Goal: Task Accomplishment & Management: Use online tool/utility

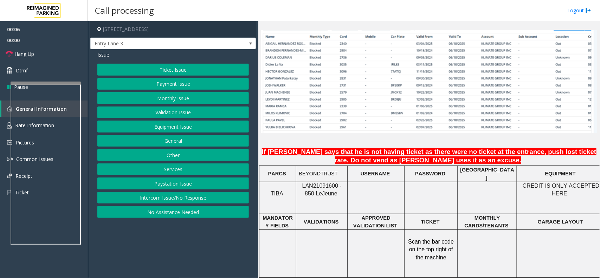
scroll to position [571, 0]
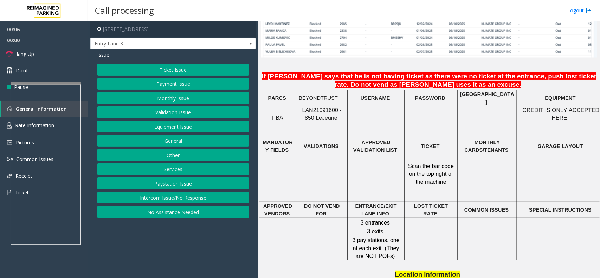
click at [326, 110] on span "LAN21091600 - 850 Le" at bounding box center [321, 114] width 39 height 14
click at [324, 110] on span "LAN21091600 - 850 Le" at bounding box center [321, 114] width 39 height 14
copy span "LAN21091600"
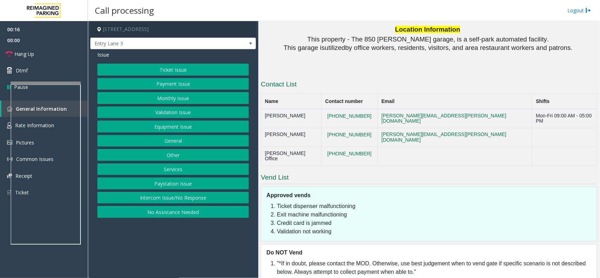
scroll to position [553, 0]
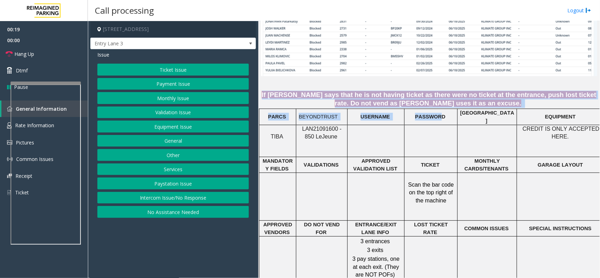
drag, startPoint x: 266, startPoint y: 89, endPoint x: 440, endPoint y: 112, distance: 175.9
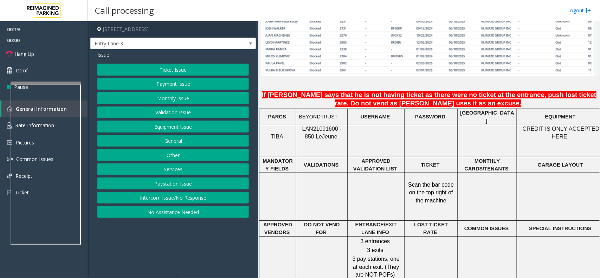
click at [461, 112] on p "[GEOGRAPHIC_DATA]" at bounding box center [487, 117] width 54 height 16
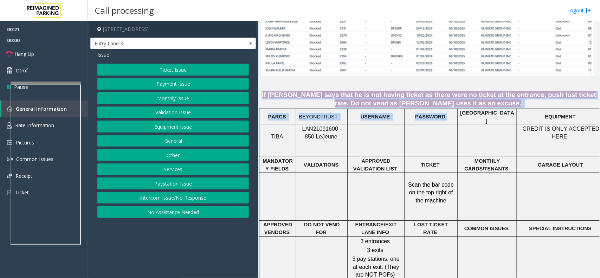
drag, startPoint x: 466, startPoint y: 108, endPoint x: 261, endPoint y: 85, distance: 206.5
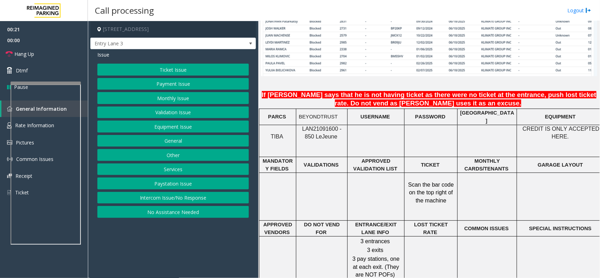
click at [284, 79] on p at bounding box center [429, 80] width 336 height 9
click at [177, 99] on button "Monthly Issue" at bounding box center [173, 98] width 152 height 12
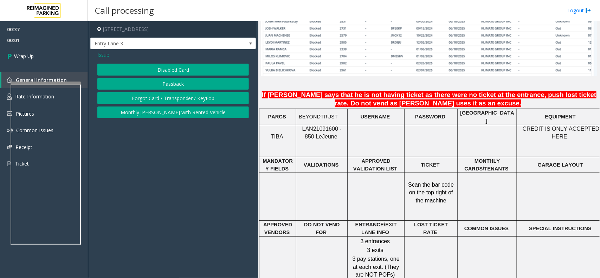
click at [104, 54] on span "Issue" at bounding box center [103, 54] width 12 height 7
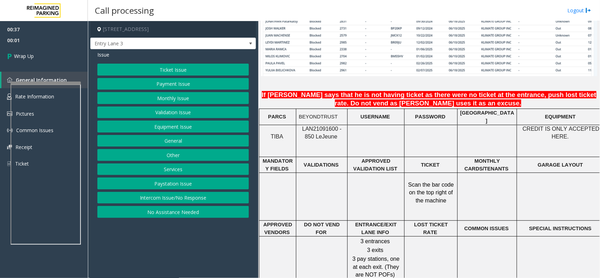
click at [165, 127] on button "Equipment Issue" at bounding box center [173, 127] width 152 height 12
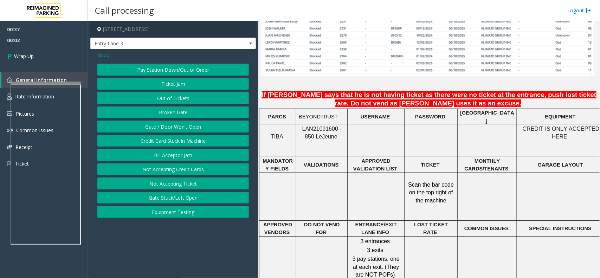
click at [165, 129] on button "Gate / Door Won't Open" at bounding box center [173, 127] width 152 height 12
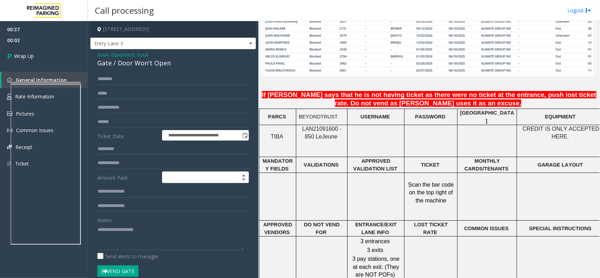
drag, startPoint x: 164, startPoint y: 265, endPoint x: 164, endPoint y: 257, distance: 8.1
click at [164, 264] on form "**********" at bounding box center [173, 178] width 152 height 211
click at [165, 241] on textarea at bounding box center [170, 237] width 146 height 26
click at [461, 148] on td at bounding box center [487, 141] width 59 height 32
click at [129, 228] on textarea at bounding box center [170, 237] width 146 height 26
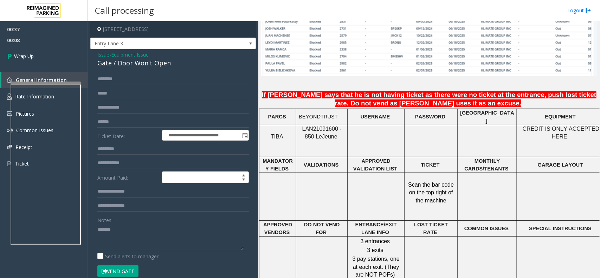
click at [149, 65] on div "Gate / Door Won't Open" at bounding box center [173, 62] width 152 height 9
copy div "Gate / Door Won't Open"
paste textarea "**********"
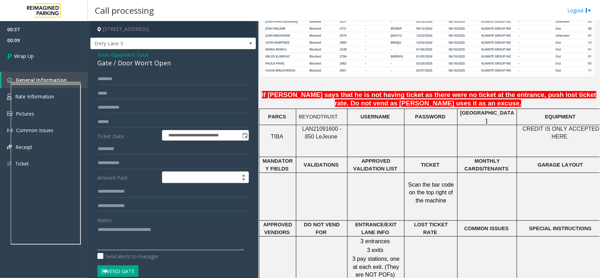
click at [141, 227] on textarea at bounding box center [170, 237] width 146 height 26
type textarea "**********"
click at [49, 55] on link "Wrap Up" at bounding box center [44, 56] width 88 height 21
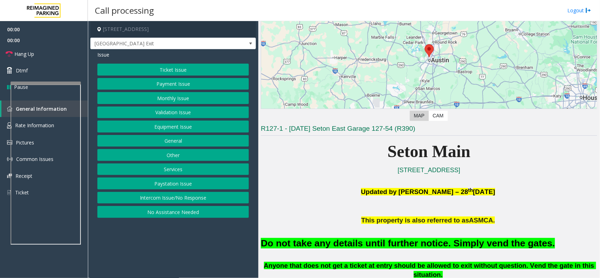
scroll to position [132, 0]
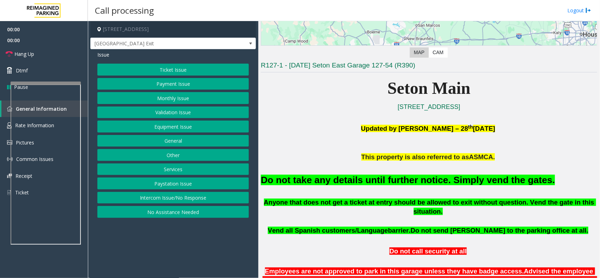
click at [387, 161] on span "This property is also referred to as" at bounding box center [415, 156] width 108 height 7
click at [392, 176] on font "Do not take any details until further notice. Simply vend the gates." at bounding box center [408, 180] width 294 height 11
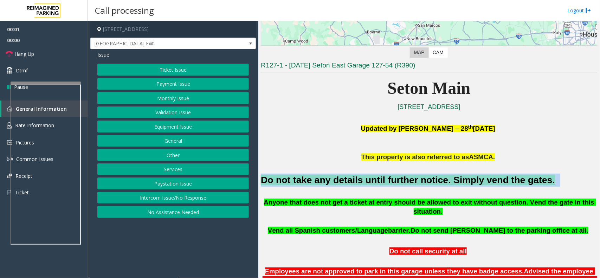
click at [392, 176] on font "Do not take any details until further notice. Simply vend the gates." at bounding box center [408, 180] width 294 height 11
copy h2 "Do not take any details until further notice. Simply vend the gates."
click at [190, 126] on button "Equipment Issue" at bounding box center [173, 127] width 152 height 12
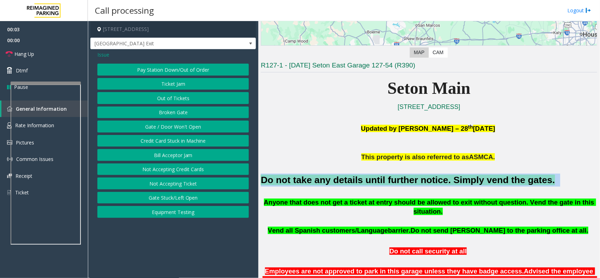
click at [190, 126] on button "Gate / Door Won't Open" at bounding box center [173, 127] width 152 height 12
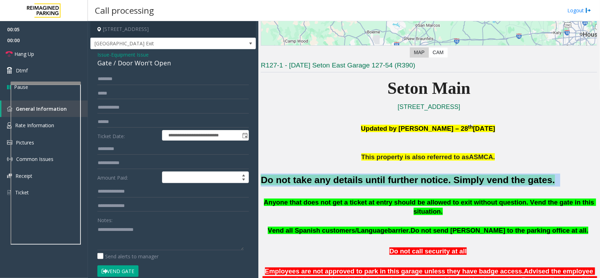
click at [128, 272] on button "Vend Gate" at bounding box center [117, 271] width 41 height 12
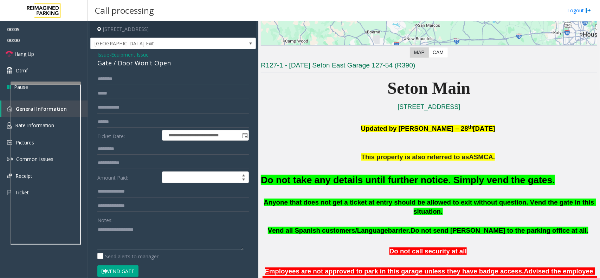
click at [132, 244] on textarea at bounding box center [170, 237] width 146 height 26
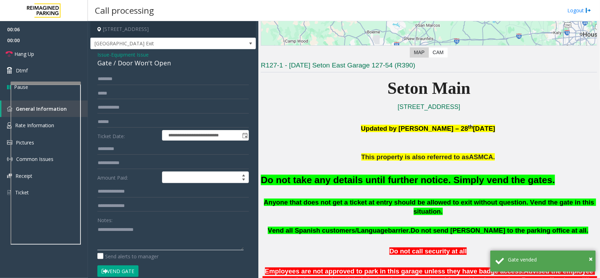
paste textarea "**********"
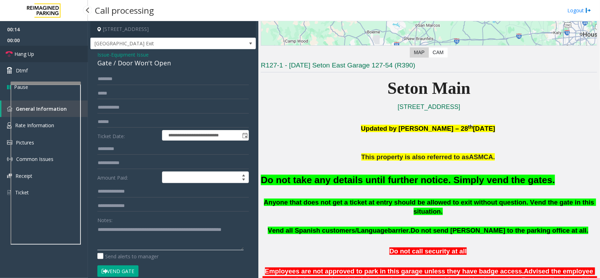
type textarea "**********"
click at [67, 55] on link "Hang Up" at bounding box center [44, 54] width 88 height 17
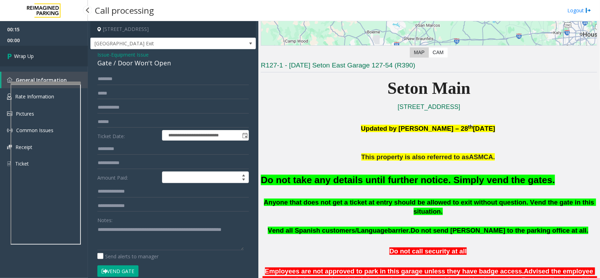
click at [67, 55] on link "Wrap Up" at bounding box center [44, 56] width 88 height 21
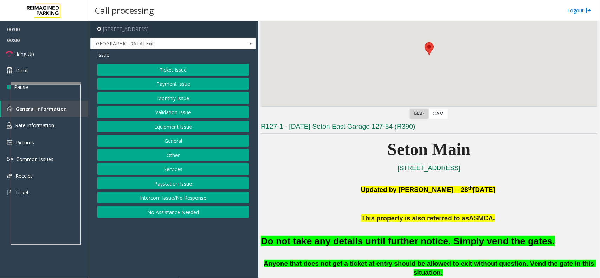
scroll to position [176, 0]
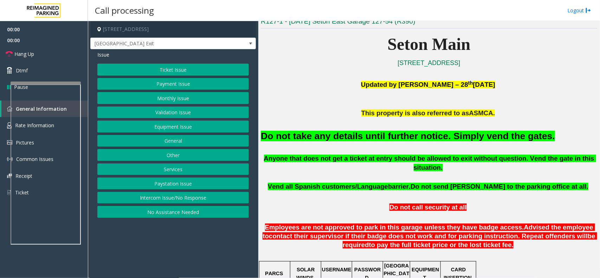
click at [360, 134] on font "Do not take any details until further notice. Simply vend the gates." at bounding box center [408, 136] width 294 height 11
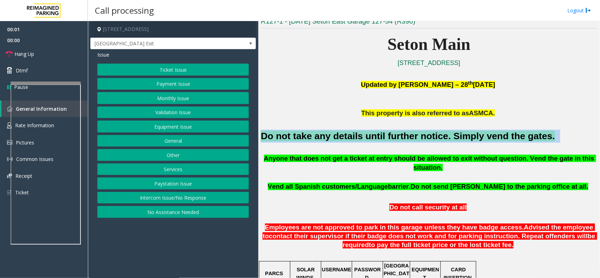
click at [360, 134] on font "Do not take any details until further notice. Simply vend the gates." at bounding box center [408, 136] width 294 height 11
copy h2 "Do not take any details until further notice. Simply vend the gates."
click at [178, 128] on button "Equipment Issue" at bounding box center [173, 127] width 152 height 12
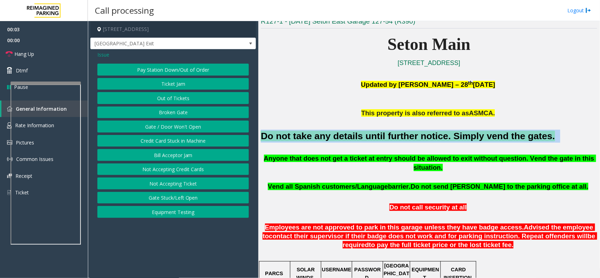
click at [178, 128] on button "Gate / Door Won't Open" at bounding box center [173, 127] width 152 height 12
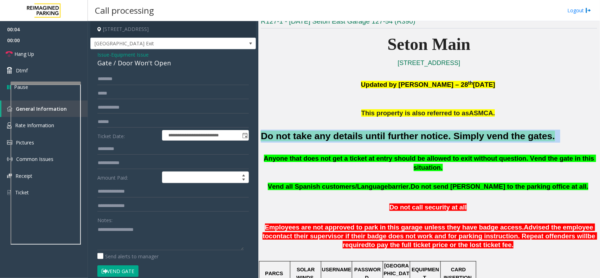
click at [123, 270] on button "Vend Gate" at bounding box center [117, 271] width 41 height 12
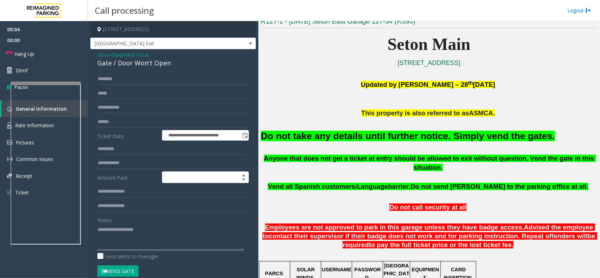
click at [131, 238] on textarea at bounding box center [170, 237] width 146 height 26
paste textarea "**********"
type textarea "**********"
click at [66, 57] on link "Hang Up" at bounding box center [44, 54] width 88 height 17
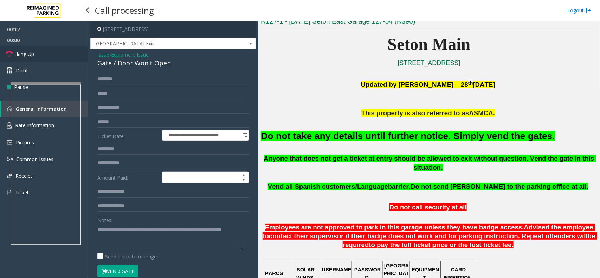
click at [66, 57] on link "Hang Up" at bounding box center [44, 54] width 88 height 17
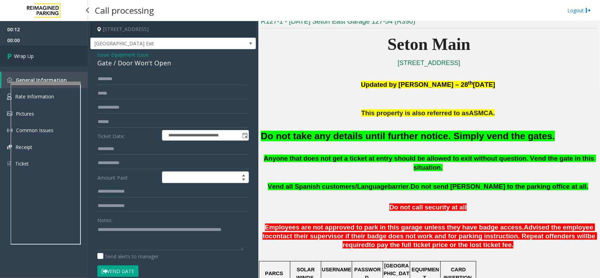
click at [57, 55] on link "Wrap Up" at bounding box center [44, 56] width 88 height 21
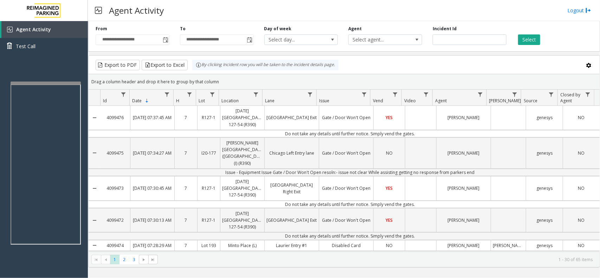
drag, startPoint x: 223, startPoint y: 82, endPoint x: 189, endPoint y: 70, distance: 36.5
click at [189, 70] on kendo-grid "Export to PDF Export to Excel By clicking Incident row you will be taken to the…" at bounding box center [344, 161] width 512 height 212
click at [227, 72] on kendo-grid-toolbar "Export to PDF Export to Excel By clicking Incident row you will be taken to the…" at bounding box center [344, 65] width 511 height 19
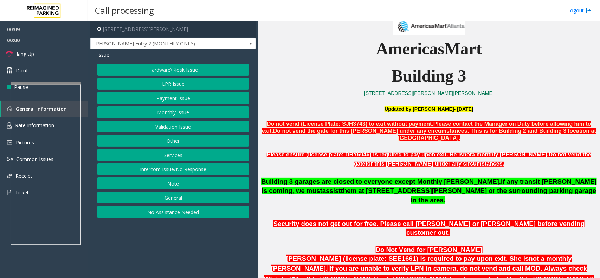
scroll to position [308, 0]
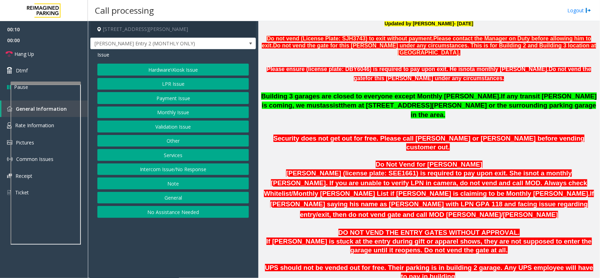
click at [205, 171] on button "Intercom Issue/No Response" at bounding box center [173, 169] width 152 height 12
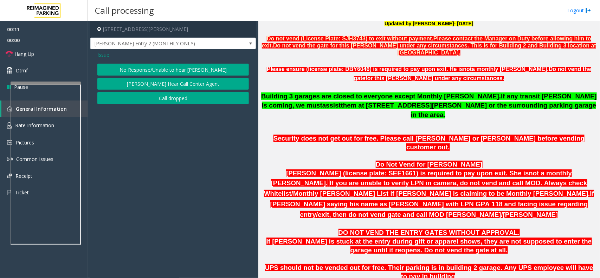
click at [165, 60] on div "Issue No Response/Unable to hear [PERSON_NAME] Cannot Hear Call Center Agent Ca…" at bounding box center [173, 78] width 166 height 58
click at [165, 67] on button "No Response/Unable to hear [PERSON_NAME]" at bounding box center [173, 70] width 152 height 12
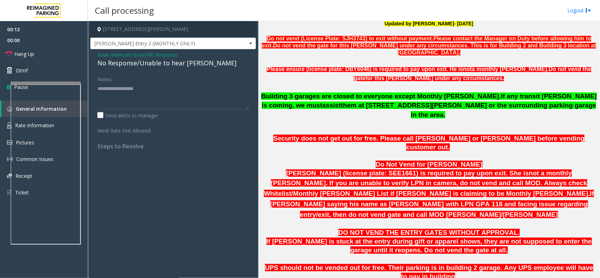
click at [166, 62] on div "No Response/Unable to hear [PERSON_NAME]" at bounding box center [173, 62] width 152 height 9
click at [201, 91] on textarea at bounding box center [173, 96] width 152 height 26
click at [204, 88] on textarea at bounding box center [173, 96] width 152 height 26
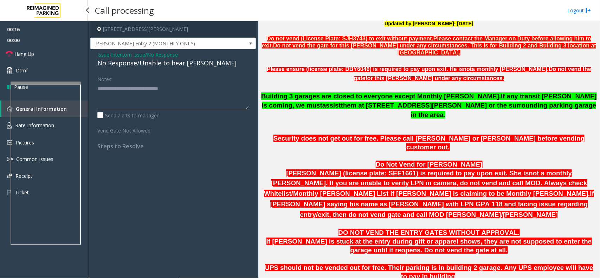
type textarea "**********"
click at [57, 45] on ul "00:16 00:00 Hang Up Dtmf Pause" at bounding box center [44, 58] width 88 height 74
click at [54, 45] on span "00:00" at bounding box center [44, 40] width 88 height 11
click at [53, 53] on link "Hang Up" at bounding box center [44, 54] width 88 height 17
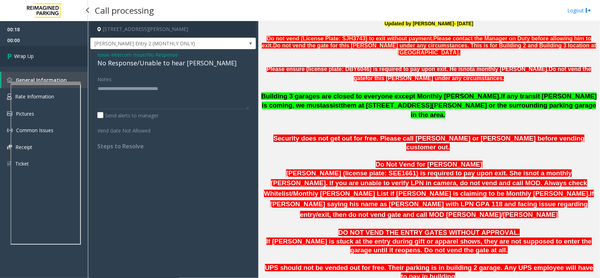
click at [54, 53] on link "Wrap Up" at bounding box center [44, 56] width 88 height 21
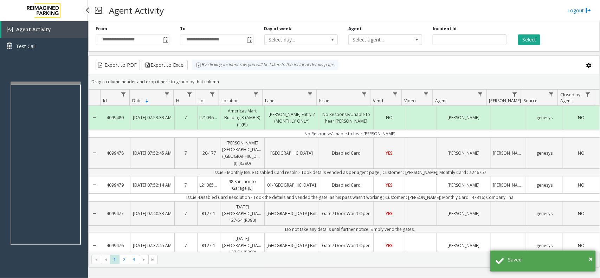
click at [56, 31] on link "Agent Activity" at bounding box center [44, 29] width 86 height 17
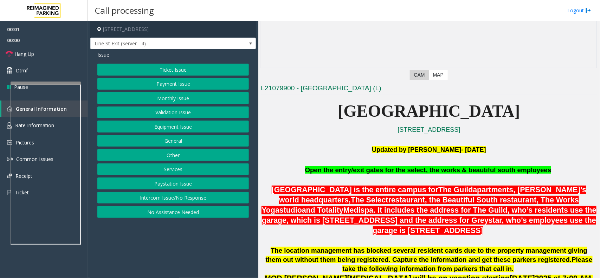
scroll to position [176, 0]
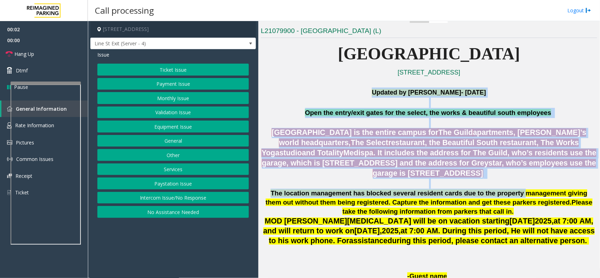
drag, startPoint x: 434, startPoint y: 162, endPoint x: 486, endPoint y: 192, distance: 59.7
drag, startPoint x: 459, startPoint y: 170, endPoint x: 450, endPoint y: 164, distance: 10.9
click at [458, 169] on p "[GEOGRAPHIC_DATA] is the entire campus for The Guild apartments, Greystar’s wor…" at bounding box center [429, 153] width 336 height 51
click at [324, 111] on span "Open the entry/exit gates for the select, the works & beautiful south employees" at bounding box center [428, 112] width 246 height 7
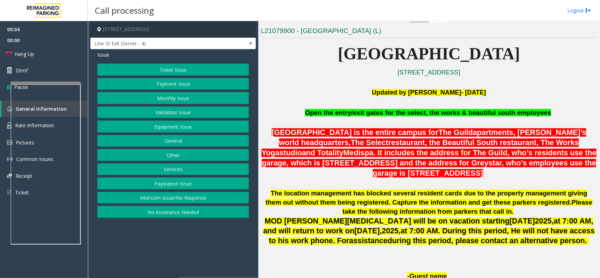
drag, startPoint x: 312, startPoint y: 101, endPoint x: 461, endPoint y: 223, distance: 192.1
click at [381, 167] on span ". It includes the address for The Guild, who’s residents use the garage, which …" at bounding box center [429, 163] width 335 height 29
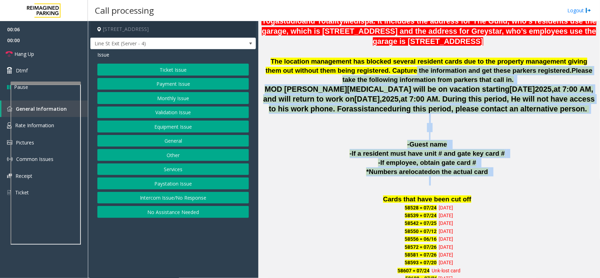
drag, startPoint x: 371, startPoint y: 101, endPoint x: 467, endPoint y: 194, distance: 133.5
click at [488, 179] on p at bounding box center [429, 180] width 336 height 9
drag, startPoint x: 513, startPoint y: 176, endPoint x: 388, endPoint y: 67, distance: 166.4
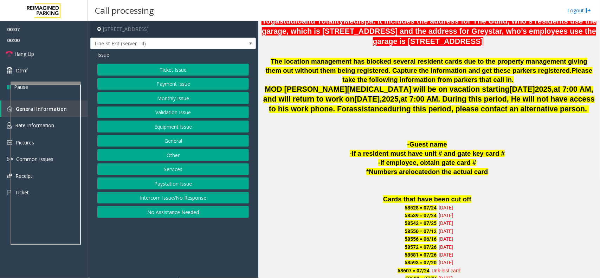
click at [366, 56] on p at bounding box center [429, 52] width 336 height 10
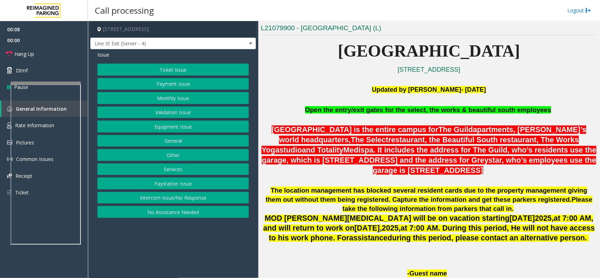
scroll to position [176, 0]
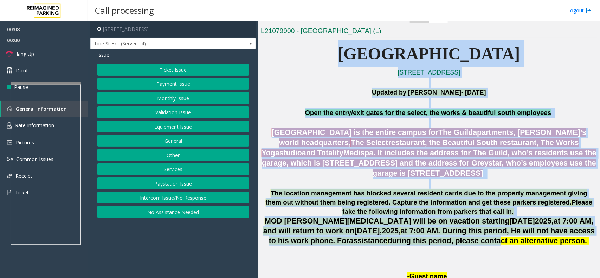
drag, startPoint x: 348, startPoint y: 63, endPoint x: 481, endPoint y: 245, distance: 224.6
click at [443, 194] on span "The location management has blocked several resident cards due to the property …" at bounding box center [427, 197] width 322 height 17
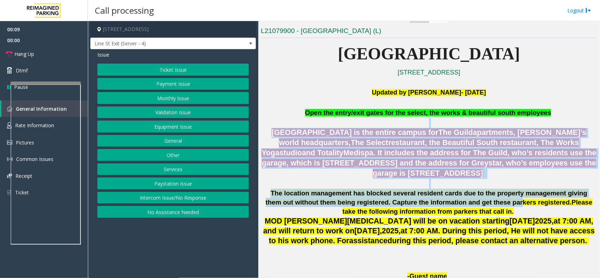
drag, startPoint x: 370, startPoint y: 127, endPoint x: 443, endPoint y: 200, distance: 103.2
click at [440, 195] on span "The location management has blocked several resident cards due to the property …" at bounding box center [427, 197] width 322 height 17
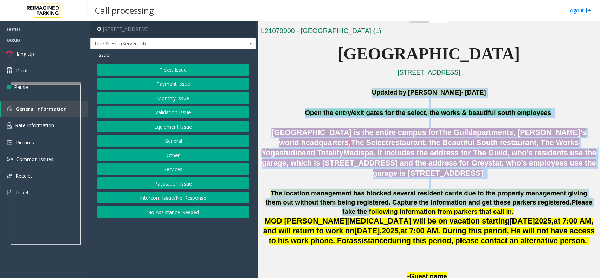
drag, startPoint x: 529, startPoint y: 202, endPoint x: 351, endPoint y: 94, distance: 208.7
click at [323, 98] on p at bounding box center [429, 103] width 336 height 10
click at [217, 193] on button "Intercom Issue/No Response" at bounding box center [173, 198] width 152 height 12
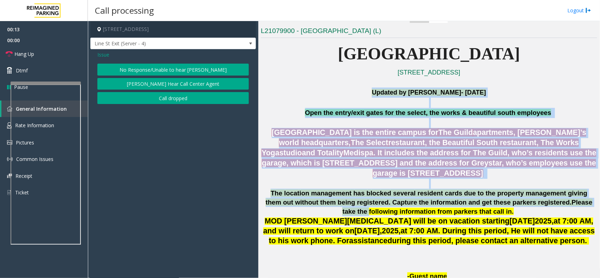
click at [168, 71] on button "No Response/Unable to hear [PERSON_NAME]" at bounding box center [173, 70] width 152 height 12
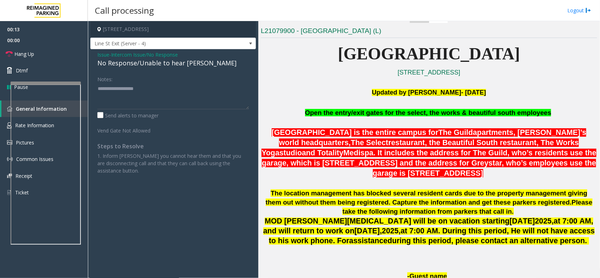
click at [170, 67] on div "No Response/Unable to hear [PERSON_NAME]" at bounding box center [173, 62] width 152 height 9
click at [171, 67] on div "No Response/Unable to hear [PERSON_NAME]" at bounding box center [173, 62] width 152 height 9
click at [198, 92] on textarea at bounding box center [173, 96] width 152 height 26
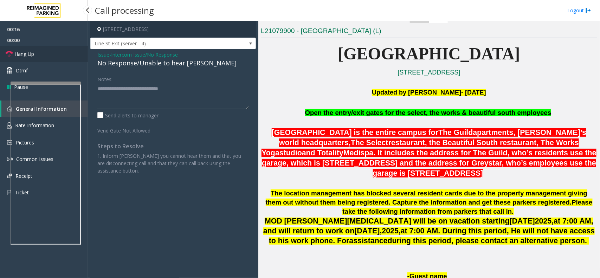
type textarea "**********"
click at [56, 53] on link "Hang Up" at bounding box center [44, 54] width 88 height 17
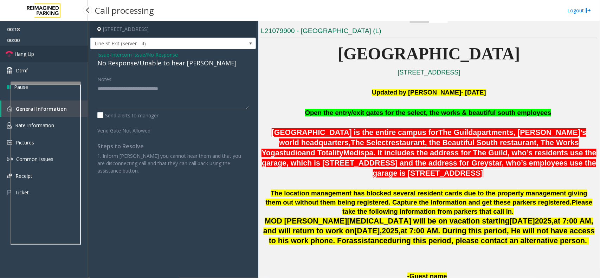
click at [56, 53] on link "Hang Up" at bounding box center [44, 54] width 88 height 17
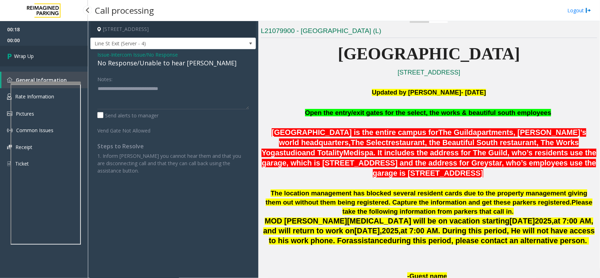
click at [56, 53] on link "Wrap Up" at bounding box center [44, 56] width 88 height 21
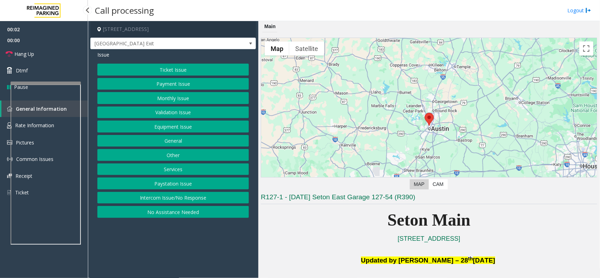
scroll to position [176, 0]
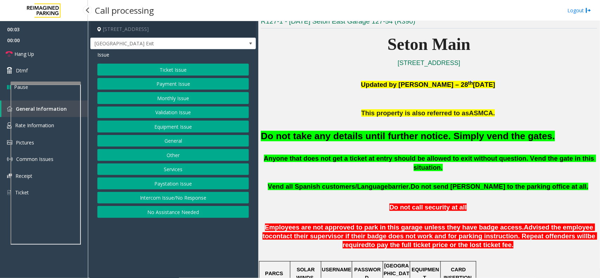
click at [405, 136] on font "Do not take any details until further notice. Simply vend the gates." at bounding box center [408, 136] width 294 height 11
click at [407, 136] on font "Do not take any details until further notice. Simply vend the gates." at bounding box center [408, 136] width 294 height 11
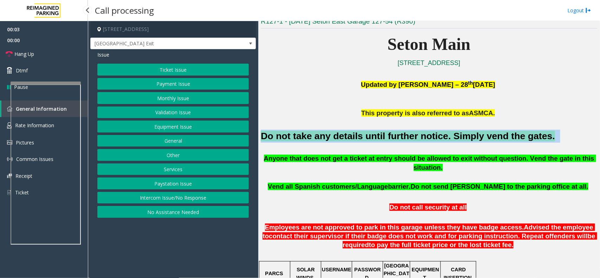
click at [407, 136] on font "Do not take any details until further notice. Simply vend the gates." at bounding box center [408, 136] width 294 height 11
copy h2 "Do not take any details until further notice. Simply vend the gates."
click at [189, 97] on button "Monthly Issue" at bounding box center [173, 98] width 152 height 12
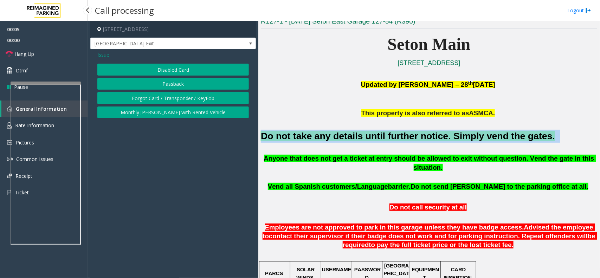
click at [183, 69] on button "Disabled Card" at bounding box center [173, 70] width 152 height 12
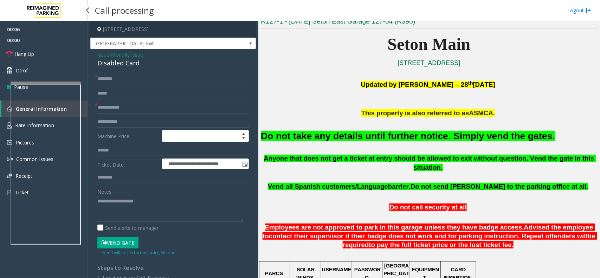
drag, startPoint x: 127, startPoint y: 235, endPoint x: 124, endPoint y: 241, distance: 6.8
click at [125, 237] on form "**********" at bounding box center [173, 164] width 152 height 183
click at [123, 242] on button "Vend Gate" at bounding box center [117, 243] width 41 height 12
click at [131, 211] on textarea at bounding box center [170, 208] width 146 height 26
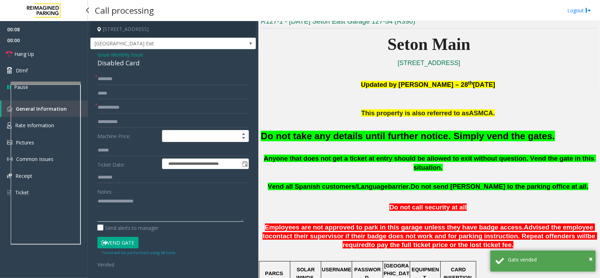
paste textarea "**********"
type textarea "**********"
click at [147, 111] on input "text" at bounding box center [173, 108] width 152 height 12
type input "**"
click at [143, 74] on input "*" at bounding box center [173, 79] width 152 height 12
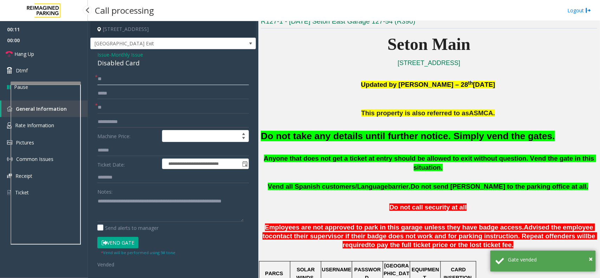
type input "**"
click at [136, 208] on textarea at bounding box center [170, 208] width 146 height 26
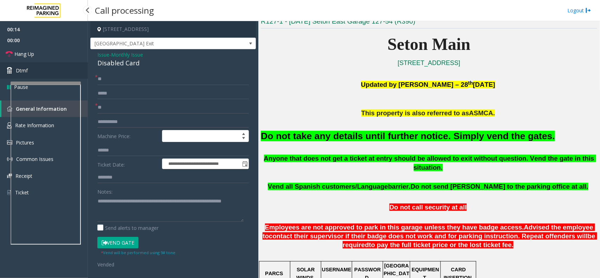
click at [48, 64] on link "Dtmf" at bounding box center [44, 70] width 88 height 17
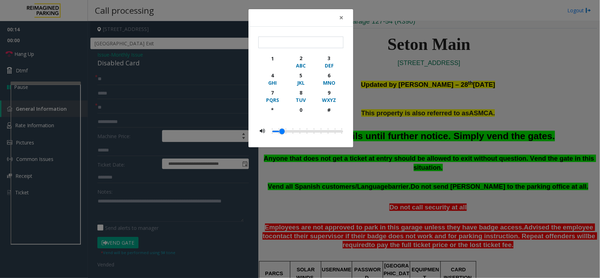
drag, startPoint x: 48, startPoint y: 64, endPoint x: 53, endPoint y: 48, distance: 16.5
click at [53, 48] on div "× 1 2 ABC 3 DEF 4 GHI 5 JKL 6 MNO 7 PQRS 8 TUV 9 WXYZ * 0 #" at bounding box center [300, 139] width 600 height 278
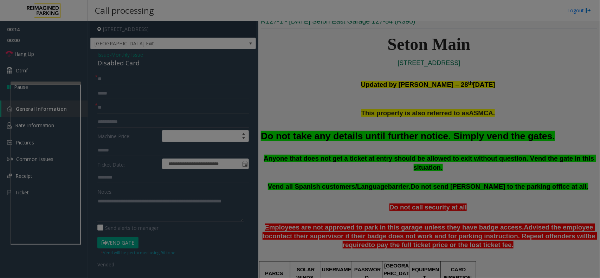
click at [49, 57] on bs-modal-backdrop at bounding box center [300, 139] width 600 height 278
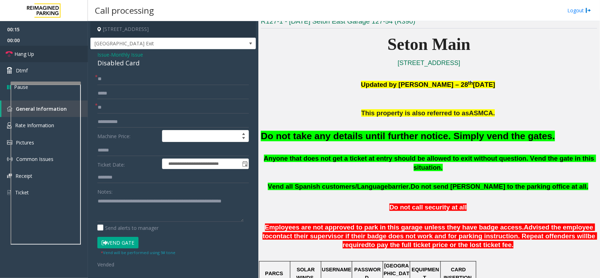
click at [49, 57] on link "Hang Up" at bounding box center [44, 54] width 88 height 17
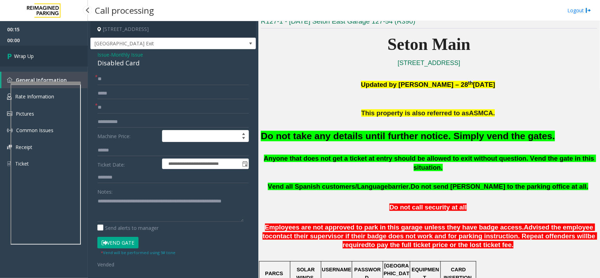
click at [50, 60] on link "Wrap Up" at bounding box center [44, 56] width 88 height 21
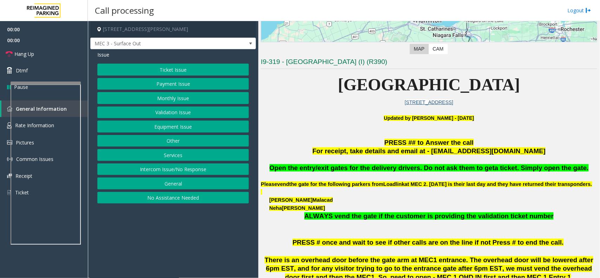
scroll to position [176, 0]
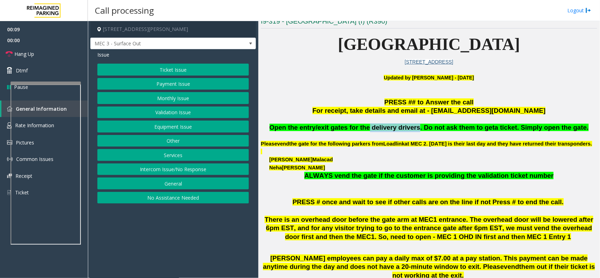
drag, startPoint x: 419, startPoint y: 128, endPoint x: 375, endPoint y: 130, distance: 44.3
click at [375, 130] on span "Open the entry/exit gates for the delivery drivers. Do not ask them to get" at bounding box center [382, 127] width 225 height 7
click at [375, 137] on p at bounding box center [429, 136] width 336 height 8
click at [181, 96] on button "Monthly Issue" at bounding box center [173, 98] width 152 height 12
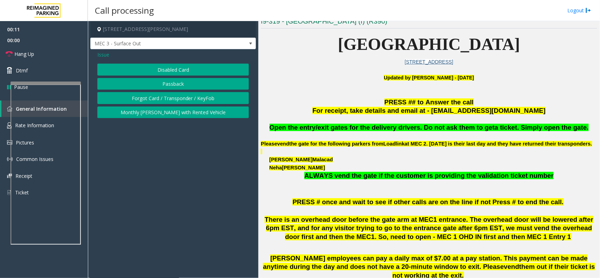
click at [173, 95] on button "Forgot Card / Transponder / KeyFob" at bounding box center [173, 98] width 152 height 12
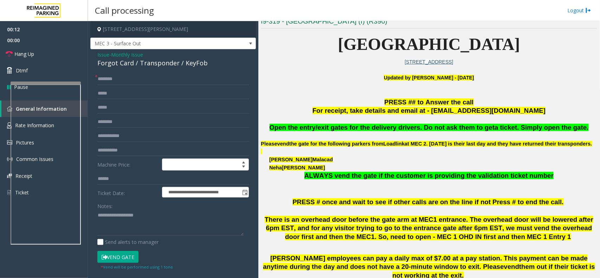
click at [128, 207] on div "Notes:" at bounding box center [173, 218] width 152 height 36
click at [147, 214] on textarea at bounding box center [170, 223] width 146 height 26
click at [197, 60] on div "Forgot Card / Transponder / KeyFob" at bounding box center [173, 62] width 152 height 9
copy div "KeyFob"
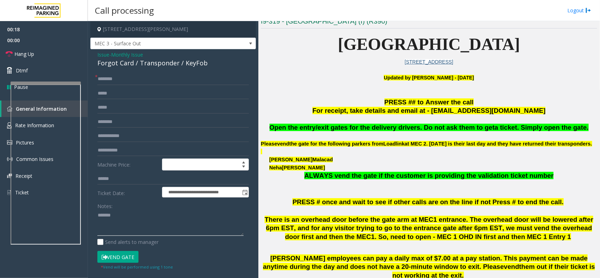
paste textarea "*******"
click at [150, 213] on textarea at bounding box center [170, 223] width 146 height 26
type textarea "**********"
click at [110, 136] on input "text" at bounding box center [173, 136] width 152 height 12
type input "*"
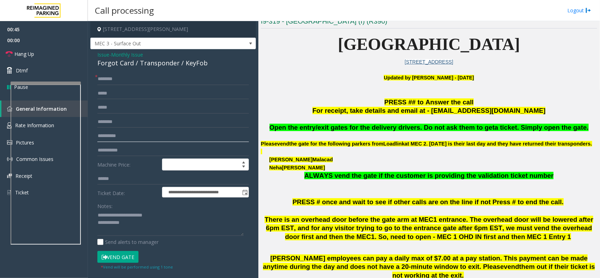
type input "**********"
click at [115, 83] on input "text" at bounding box center [173, 79] width 152 height 12
click at [120, 80] on input "**********" at bounding box center [173, 79] width 152 height 12
type input "**********"
click at [117, 262] on button "Vend Gate" at bounding box center [117, 257] width 41 height 12
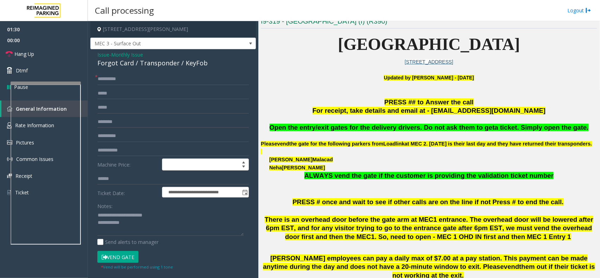
click at [120, 260] on button "Vend Gate" at bounding box center [117, 257] width 41 height 12
click at [138, 236] on textarea at bounding box center [170, 223] width 146 height 26
type textarea "**********"
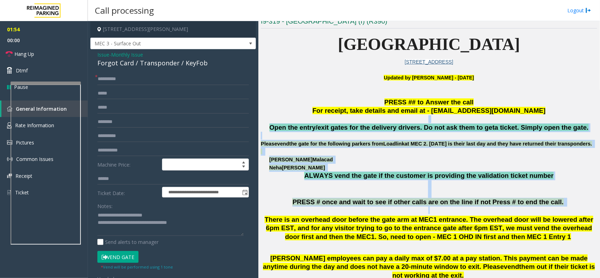
drag, startPoint x: 277, startPoint y: 118, endPoint x: 488, endPoint y: 217, distance: 232.4
click at [564, 206] on span at bounding box center [565, 201] width 2 height 7
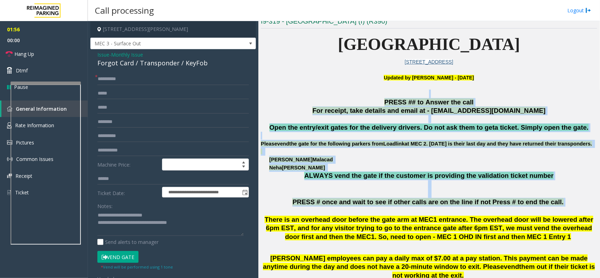
drag, startPoint x: 549, startPoint y: 211, endPoint x: 292, endPoint y: 95, distance: 281.6
click at [292, 95] on p at bounding box center [429, 94] width 336 height 8
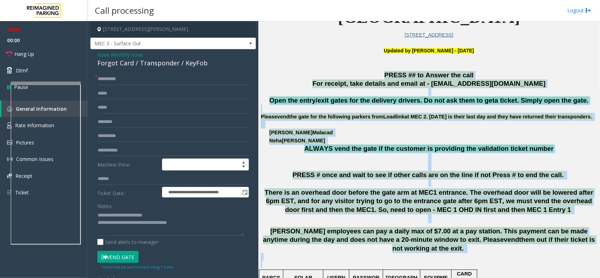
drag, startPoint x: 324, startPoint y: 101, endPoint x: 556, endPoint y: 271, distance: 288.0
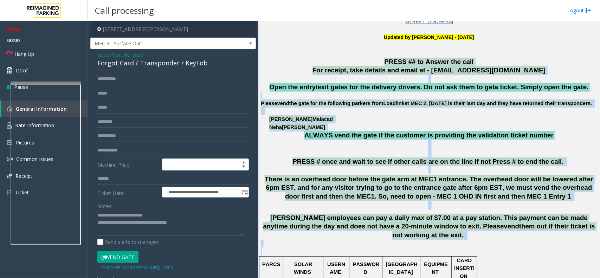
click at [528, 210] on p "There is an overhead door before the gate arm at MEC1 entrance. The overhead do…" at bounding box center [429, 192] width 336 height 35
drag, startPoint x: 575, startPoint y: 241, endPoint x: 289, endPoint y: 58, distance: 339.1
click at [334, 74] on p "For receipt, take details and email at - [EMAIL_ADDRESS][DOMAIN_NAME]" at bounding box center [429, 70] width 336 height 9
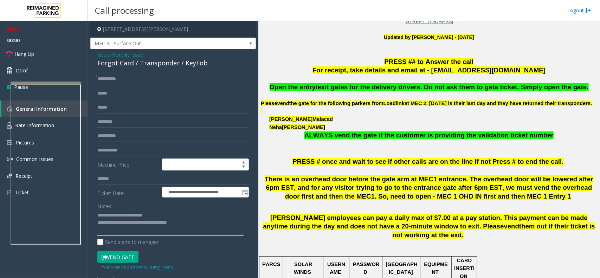
click at [212, 222] on textarea at bounding box center [170, 223] width 146 height 26
click at [122, 256] on button "Vend Gate" at bounding box center [117, 257] width 41 height 12
click at [21, 49] on link "Hang Up" at bounding box center [44, 54] width 88 height 17
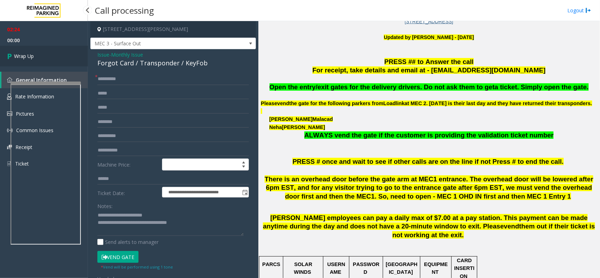
click at [24, 57] on span "Wrap Up" at bounding box center [24, 55] width 20 height 7
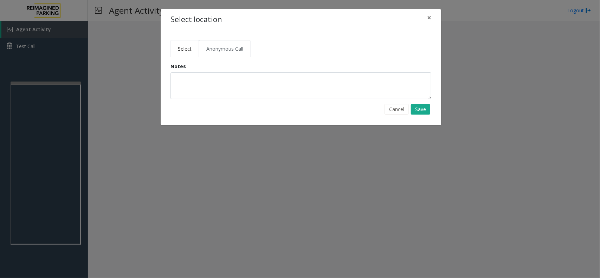
click at [190, 45] on span "Select" at bounding box center [185, 48] width 14 height 7
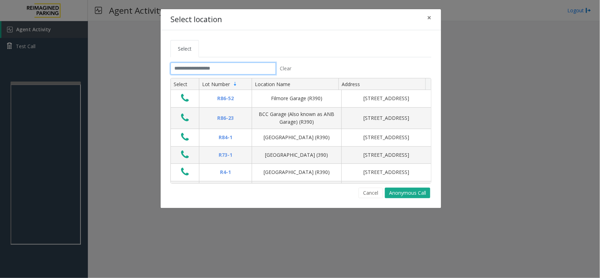
click at [187, 69] on input "text" at bounding box center [222, 69] width 105 height 12
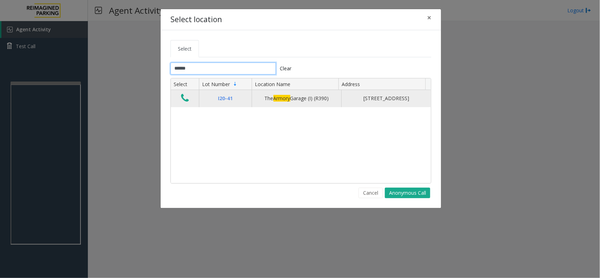
type input "******"
click at [183, 101] on icon "Data table" at bounding box center [185, 98] width 8 height 10
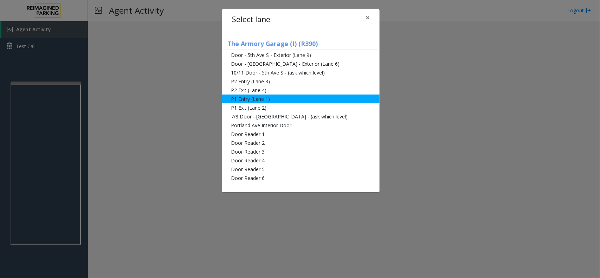
click at [281, 99] on li "P1 Entry (Lane 1)" at bounding box center [300, 99] width 157 height 9
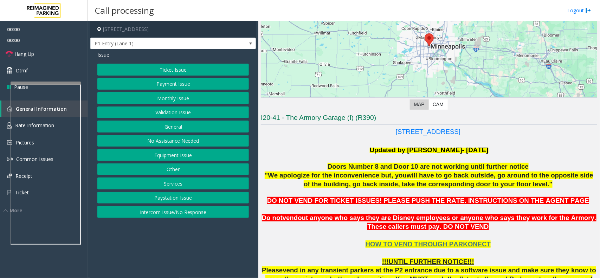
scroll to position [220, 0]
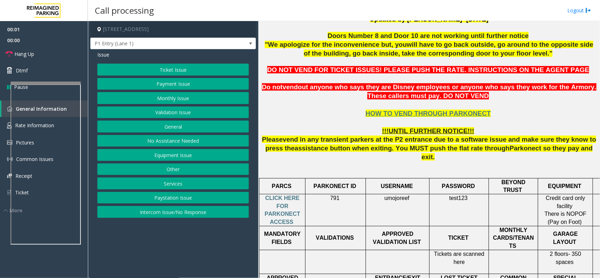
click at [192, 100] on button "Monthly Issue" at bounding box center [173, 98] width 152 height 12
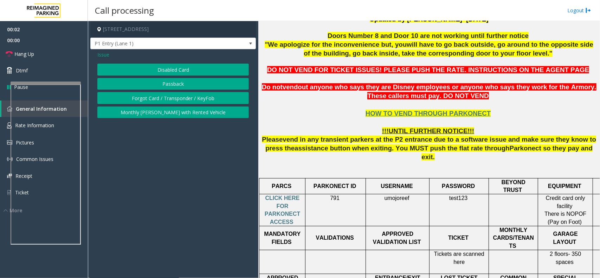
click at [182, 65] on button "Disabled Card" at bounding box center [173, 70] width 152 height 12
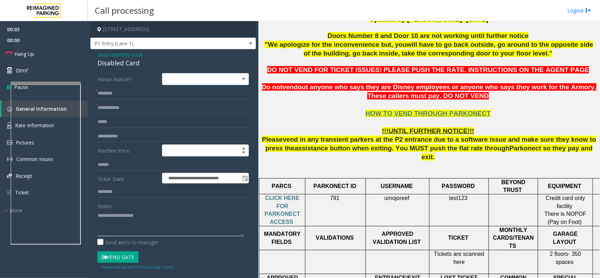
click at [124, 223] on textarea at bounding box center [170, 223] width 146 height 26
click at [111, 61] on div "Disabled Card" at bounding box center [173, 62] width 152 height 9
copy div "Disabled Card"
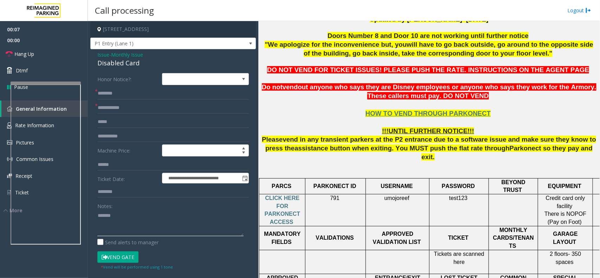
click at [153, 227] on textarea at bounding box center [170, 223] width 146 height 26
paste textarea "**********"
type textarea "**********"
click at [128, 111] on input "text" at bounding box center [173, 108] width 152 height 12
type input "******"
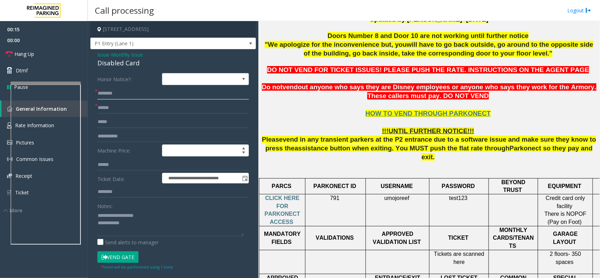
click at [137, 95] on input "text" at bounding box center [173, 94] width 152 height 12
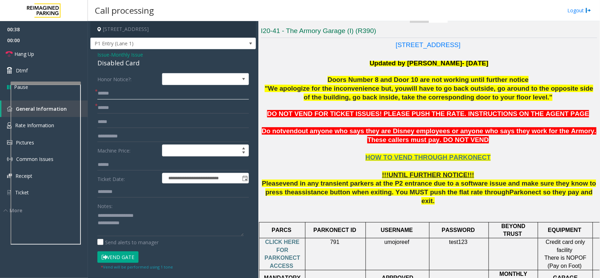
type input "******"
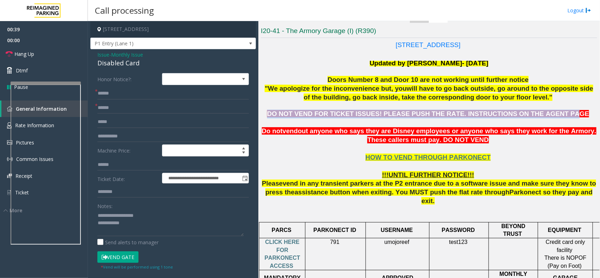
drag, startPoint x: 290, startPoint y: 115, endPoint x: 548, endPoint y: 114, distance: 257.3
click at [548, 114] on p "DO NOT VEND FOR TICKET ISSUES! PLEASE PUSH THE RATE. INSTRUCTIONS ON THE AGENT …" at bounding box center [429, 114] width 336 height 9
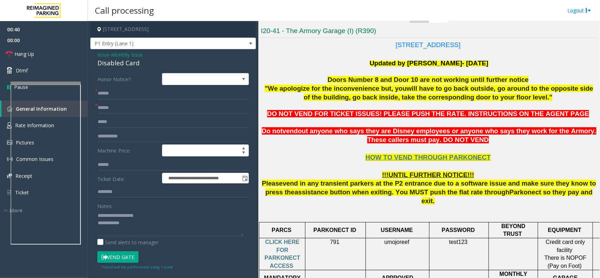
click at [325, 132] on span "out anyone who says they are Disney employees or anyone who says they work for …" at bounding box center [447, 135] width 298 height 16
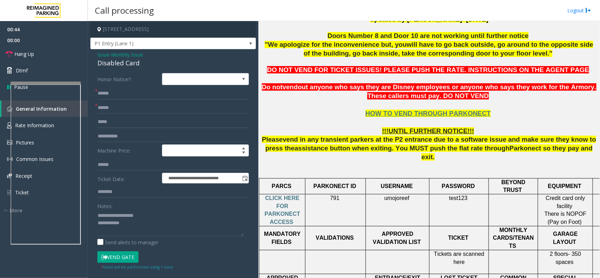
click at [127, 256] on button "Vend Gate" at bounding box center [117, 257] width 41 height 12
click at [147, 236] on textarea at bounding box center [170, 223] width 146 height 26
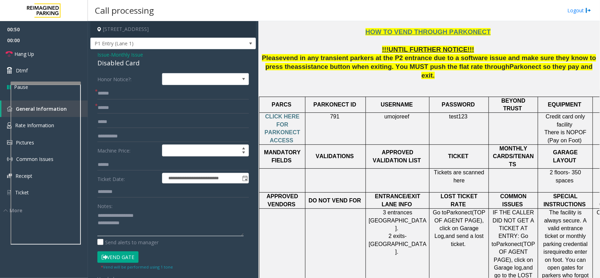
scroll to position [141, 0]
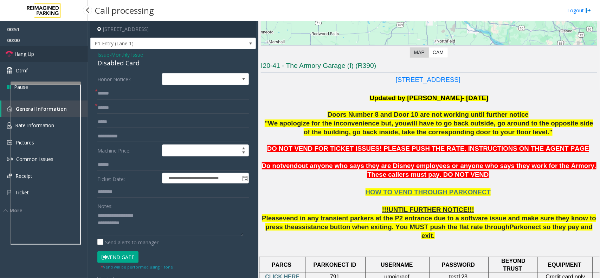
click at [40, 55] on link "Hang Up" at bounding box center [44, 54] width 88 height 17
click at [147, 223] on textarea at bounding box center [170, 223] width 146 height 26
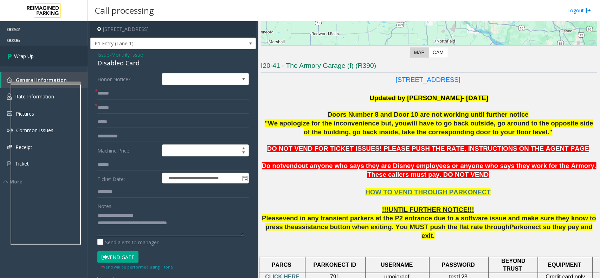
type textarea "**********"
click at [63, 62] on link "Wrap Up" at bounding box center [44, 56] width 88 height 21
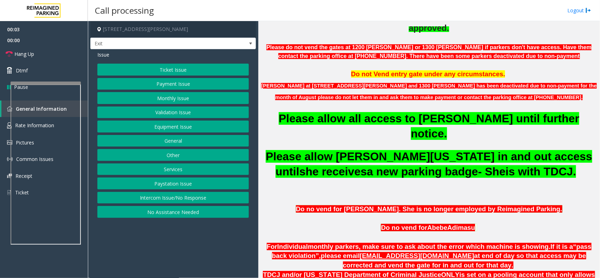
scroll to position [352, 0]
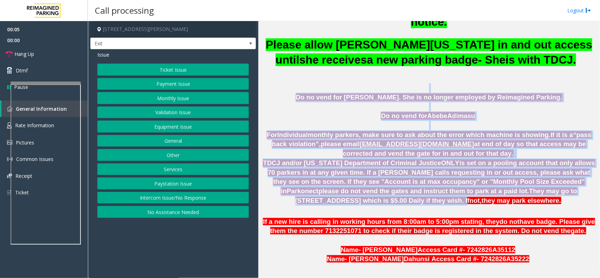
drag, startPoint x: 309, startPoint y: 76, endPoint x: 481, endPoint y: 180, distance: 200.7
click at [481, 180] on div "Do no vend for [PERSON_NAME]. She is no longer employed by Reimagined Parking. …" at bounding box center [429, 141] width 336 height 130
click at [478, 181] on p "TDCJ and/or [US_STATE] Department of Criminal Justice ONLY is set on a pooling …" at bounding box center [429, 182] width 336 height 47
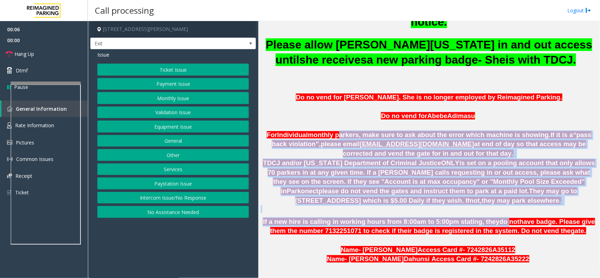
drag, startPoint x: 484, startPoint y: 198, endPoint x: 340, endPoint y: 119, distance: 163.9
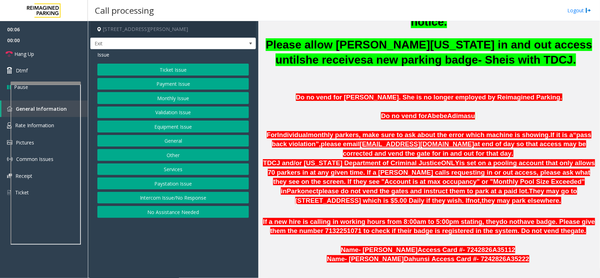
click at [345, 111] on p "Do no vend for A bebe Ad imasu" at bounding box center [429, 115] width 336 height 9
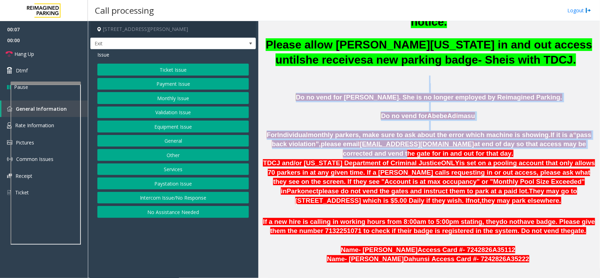
drag, startPoint x: 312, startPoint y: 67, endPoint x: 373, endPoint y: 136, distance: 92.2
click at [373, 136] on div "Do no vend for [PERSON_NAME]. She is no longer employed by Reimagined Parking. …" at bounding box center [429, 141] width 336 height 130
click at [331, 121] on p at bounding box center [429, 125] width 336 height 9
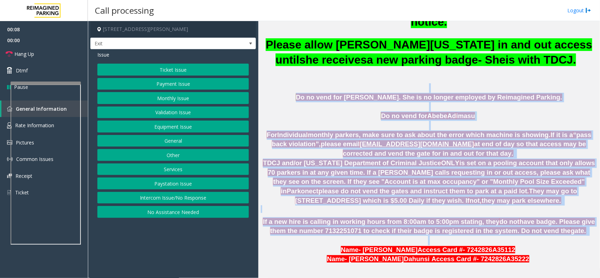
drag, startPoint x: 304, startPoint y: 71, endPoint x: 474, endPoint y: 213, distance: 220.9
click at [441, 159] on span "ONLY" at bounding box center [450, 162] width 18 height 7
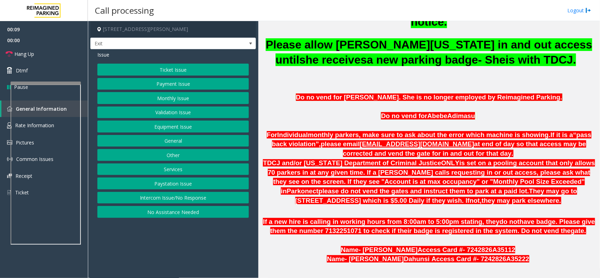
click at [174, 97] on button "Monthly Issue" at bounding box center [173, 98] width 152 height 12
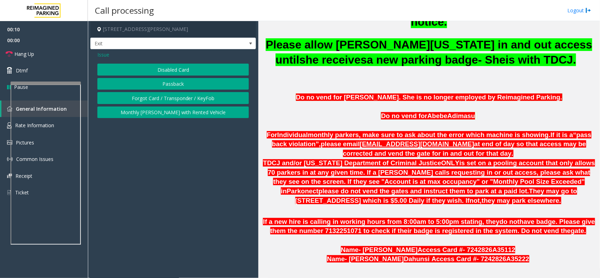
click at [178, 69] on button "Disabled Card" at bounding box center [173, 70] width 152 height 12
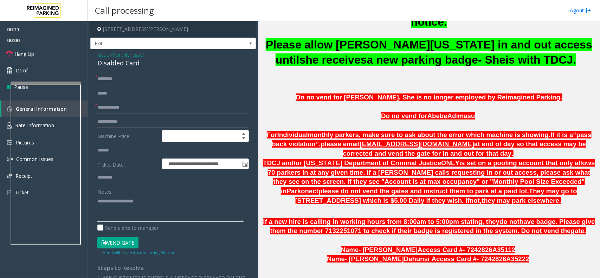
click at [135, 212] on textarea at bounding box center [170, 208] width 146 height 26
click at [118, 74] on input "text" at bounding box center [173, 79] width 152 height 12
click at [120, 64] on div "Disabled Card" at bounding box center [173, 62] width 152 height 9
click at [120, 63] on div "Disabled Card" at bounding box center [173, 62] width 152 height 9
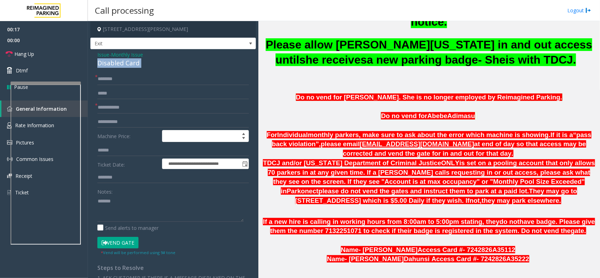
copy div "Disabled Card"
click at [132, 200] on textarea at bounding box center [170, 208] width 146 height 26
paste textarea "**********"
type textarea "**********"
click at [149, 111] on input "text" at bounding box center [173, 108] width 152 height 12
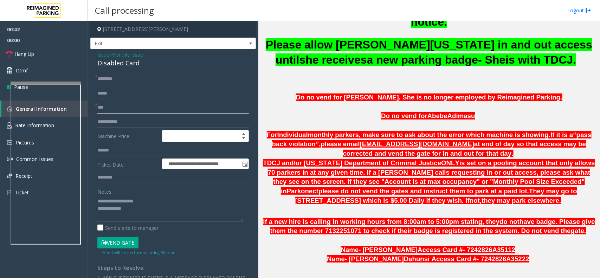
type input "***"
click at [149, 80] on input "text" at bounding box center [173, 79] width 152 height 12
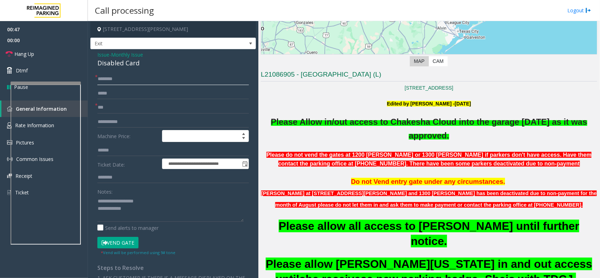
scroll to position [132, 0]
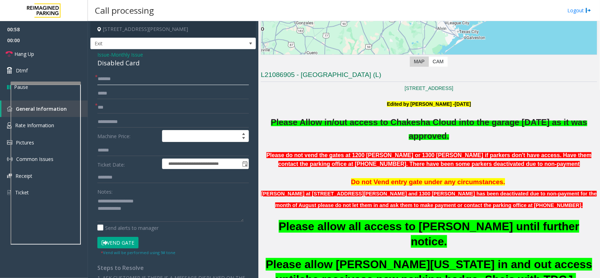
type input "*******"
click at [143, 217] on textarea at bounding box center [170, 208] width 146 height 26
click at [125, 242] on button "Vend Gate" at bounding box center [117, 243] width 41 height 12
click at [139, 224] on div "Notes: Send alerts to manager" at bounding box center [173, 209] width 152 height 46
click at [145, 213] on textarea at bounding box center [170, 208] width 146 height 26
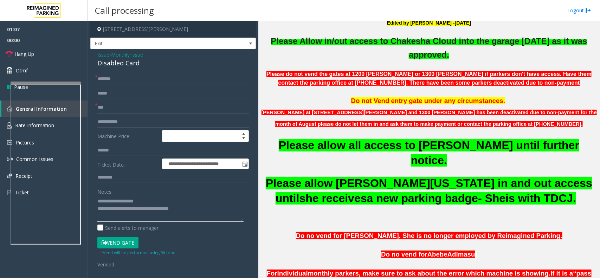
scroll to position [308, 0]
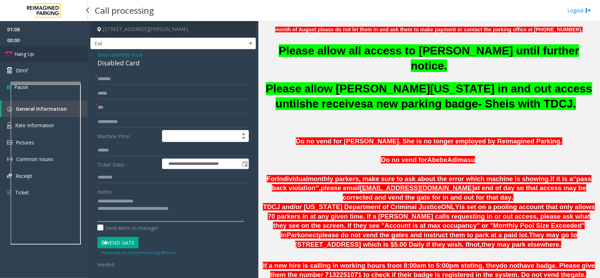
type textarea "**********"
click at [85, 55] on link "Hang Up" at bounding box center [44, 54] width 88 height 17
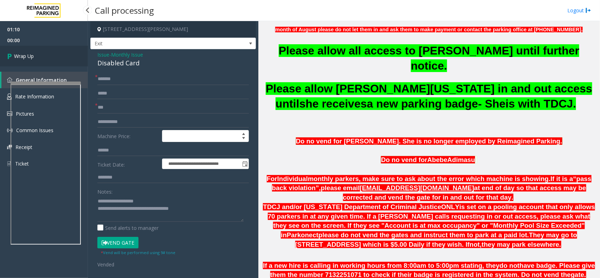
click at [85, 55] on link "Wrap Up" at bounding box center [44, 56] width 88 height 21
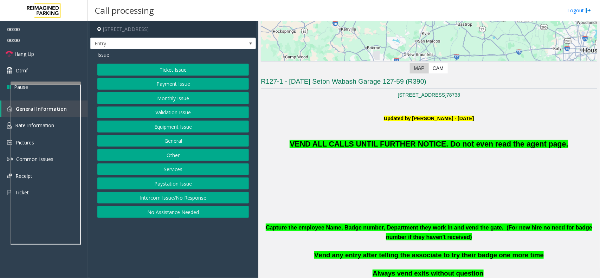
scroll to position [176, 0]
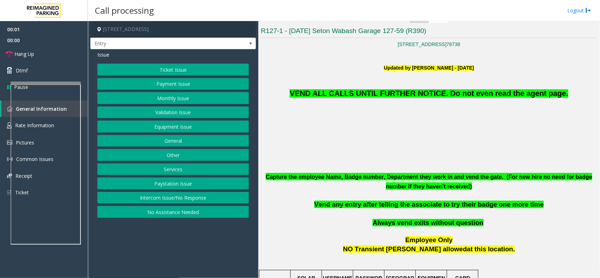
click at [405, 88] on p "VEND ALL CALLS UNTIL FURTHER NOTICE. Do not even read the agent page." at bounding box center [429, 86] width 336 height 28
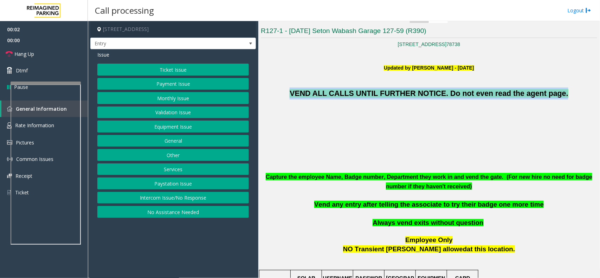
click at [405, 88] on p "VEND ALL CALLS UNTIL FURTHER NOTICE. Do not even read the agent page." at bounding box center [429, 86] width 336 height 28
copy span "VEND ALL CALLS UNTIL FURTHER NOTICE. Do not even read the agent page."
drag, startPoint x: 183, startPoint y: 89, endPoint x: 178, endPoint y: 92, distance: 6.0
click at [181, 91] on div "Ticket Issue Payment Issue Monthly Issue Validation Issue Equipment Issue Gener…" at bounding box center [173, 141] width 152 height 154
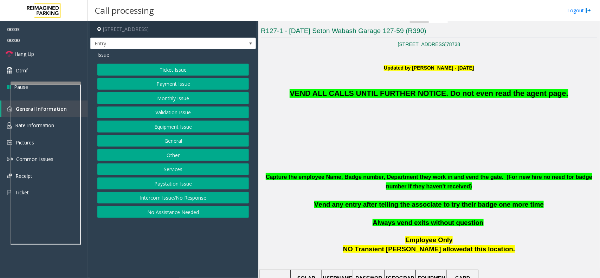
click at [175, 92] on div "Ticket Issue Payment Issue Monthly Issue Validation Issue Equipment Issue Gener…" at bounding box center [173, 141] width 152 height 154
click at [178, 67] on button "Ticket Issue" at bounding box center [173, 70] width 152 height 12
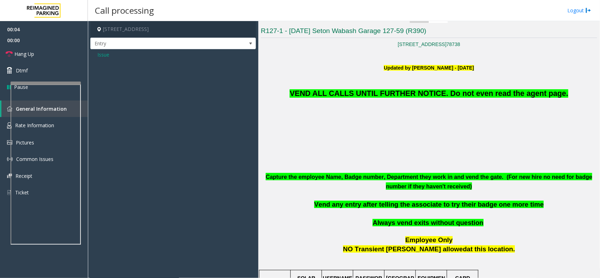
click at [99, 53] on span "Issue" at bounding box center [103, 54] width 12 height 7
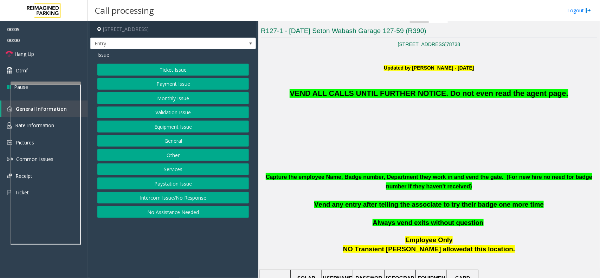
click at [143, 101] on button "Monthly Issue" at bounding box center [173, 98] width 152 height 12
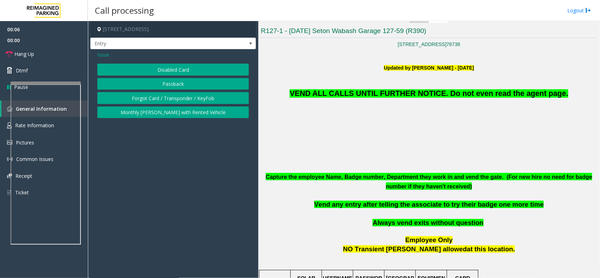
click at [156, 52] on div "Issue" at bounding box center [173, 54] width 152 height 7
click at [152, 69] on button "Disabled Card" at bounding box center [173, 70] width 152 height 12
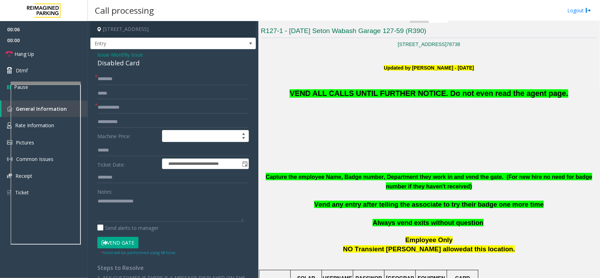
click at [116, 244] on button "Vend Gate" at bounding box center [117, 243] width 41 height 12
click at [126, 217] on textarea at bounding box center [170, 208] width 146 height 26
paste textarea "**********"
type textarea "**********"
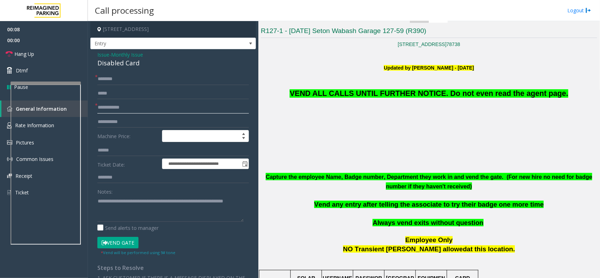
click at [140, 109] on input "text" at bounding box center [173, 108] width 152 height 12
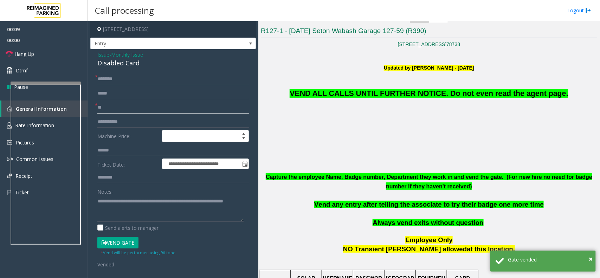
type input "**"
click at [140, 81] on input "*" at bounding box center [173, 79] width 152 height 12
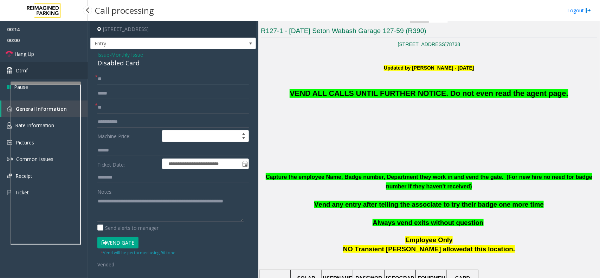
type input "**"
click at [45, 62] on link "Dtmf" at bounding box center [44, 70] width 88 height 17
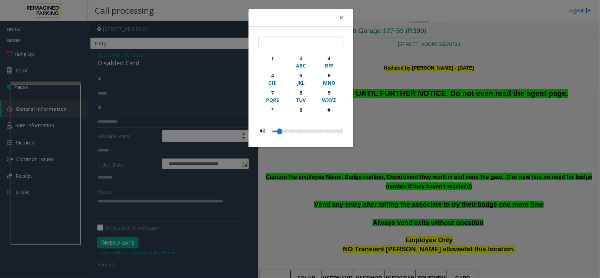
click at [52, 48] on div "× 1 2 ABC 3 DEF 4 GHI 5 JKL 6 MNO 7 PQRS 8 TUV 9 WXYZ * 0 #" at bounding box center [300, 139] width 600 height 278
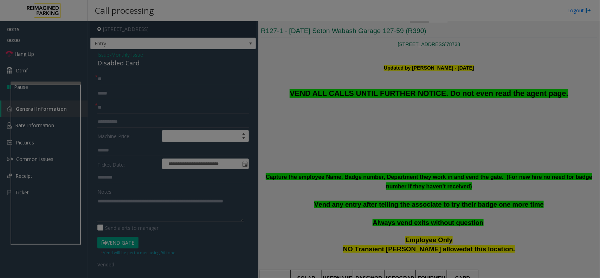
click at [52, 48] on div "× 1 2 ABC 3 DEF 4 GHI 5 JKL 6 MNO 7 PQRS 8 TUV 9 WXYZ * 0 #" at bounding box center [300, 139] width 600 height 278
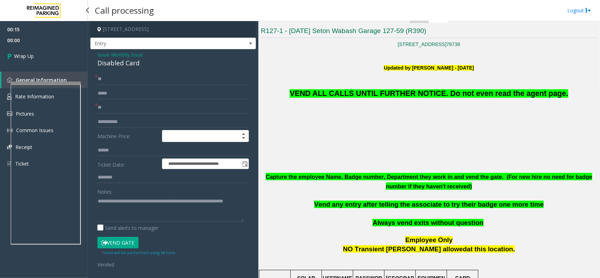
click at [50, 55] on link "Wrap Up" at bounding box center [44, 56] width 88 height 21
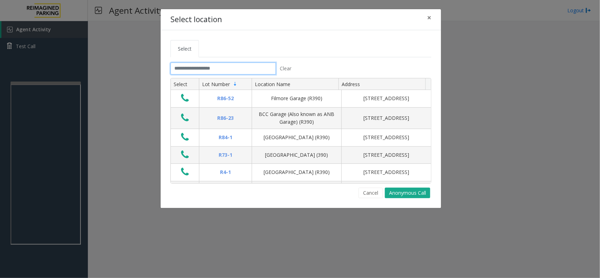
click at [183, 67] on input "text" at bounding box center [222, 69] width 105 height 12
click at [430, 13] on span "×" at bounding box center [429, 18] width 4 height 10
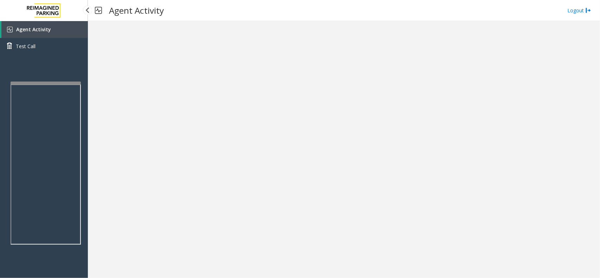
drag, startPoint x: 40, startPoint y: 19, endPoint x: 42, endPoint y: 27, distance: 8.1
click at [40, 19] on img at bounding box center [44, 10] width 42 height 21
click at [43, 27] on span "Agent Activity" at bounding box center [33, 29] width 35 height 7
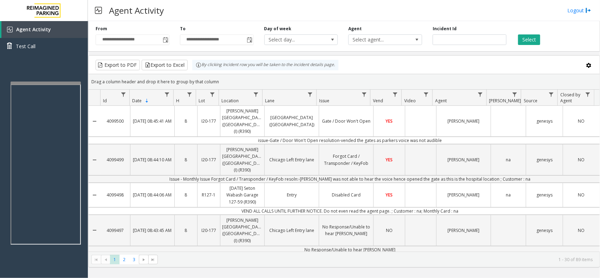
drag, startPoint x: 225, startPoint y: 85, endPoint x: 200, endPoint y: 70, distance: 29.8
click at [200, 70] on kendo-grid "Export to PDF Export to Excel By clicking Incident row you will be taken to the…" at bounding box center [344, 161] width 512 height 212
click at [221, 75] on kendo-grid-group-panel "Drag a column header and drop it here to group by that column" at bounding box center [344, 81] width 511 height 15
drag, startPoint x: 220, startPoint y: 81, endPoint x: 194, endPoint y: 72, distance: 27.1
click at [194, 72] on kendo-grid "Export to PDF Export to Excel By clicking Incident row you will be taken to the…" at bounding box center [344, 161] width 512 height 212
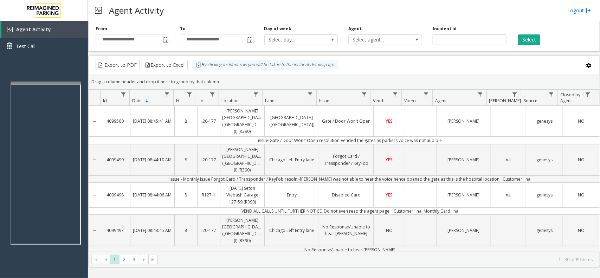
click at [226, 82] on div "Drag a column header and drop it here to group by that column" at bounding box center [344, 82] width 511 height 12
drag, startPoint x: 219, startPoint y: 82, endPoint x: 196, endPoint y: 69, distance: 26.6
click at [196, 67] on kendo-grid "Export to PDF Export to Excel By clicking Incident row you will be taken to the…" at bounding box center [344, 161] width 512 height 212
click at [217, 80] on div "Drag a column header and drop it here to group by that column" at bounding box center [344, 82] width 511 height 12
drag, startPoint x: 220, startPoint y: 83, endPoint x: 195, endPoint y: 70, distance: 27.8
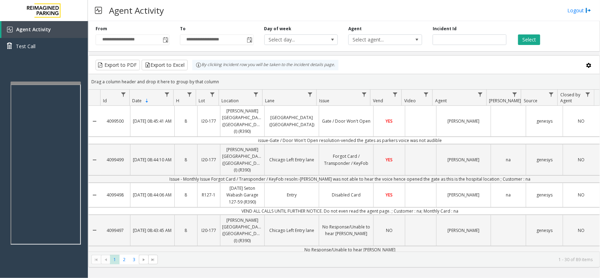
click at [195, 70] on kendo-grid "Export to PDF Export to Excel By clicking Incident row you will be taken to the…" at bounding box center [344, 161] width 512 height 212
click at [236, 83] on div "Drag a column header and drop it here to group by that column" at bounding box center [344, 82] width 511 height 12
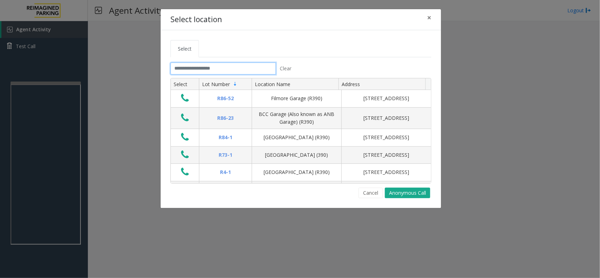
click at [232, 73] on input "text" at bounding box center [222, 69] width 105 height 12
click at [426, 20] on button "×" at bounding box center [429, 17] width 14 height 17
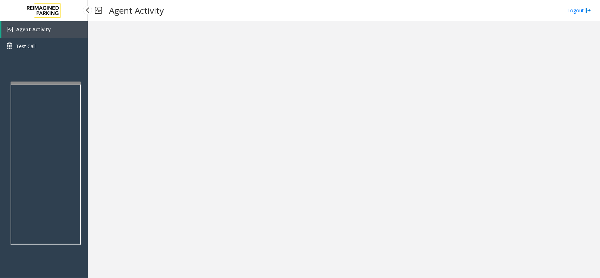
click at [62, 26] on link "Agent Activity" at bounding box center [44, 29] width 86 height 17
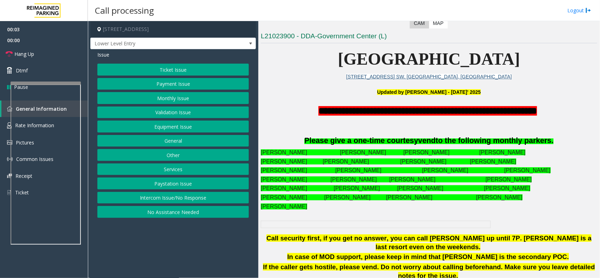
scroll to position [176, 0]
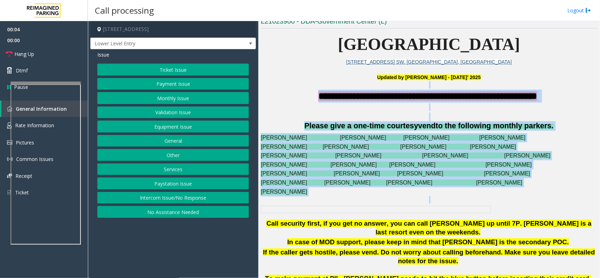
drag, startPoint x: 282, startPoint y: 87, endPoint x: 551, endPoint y: 207, distance: 294.9
drag, startPoint x: 535, startPoint y: 204, endPoint x: 258, endPoint y: 92, distance: 298.7
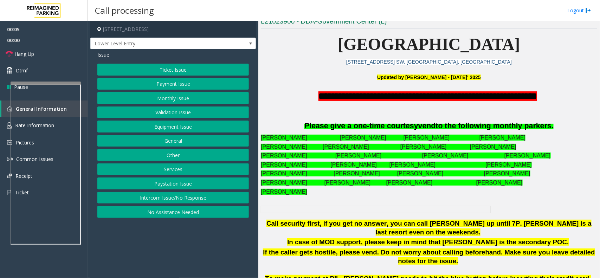
click at [282, 92] on p "**********" at bounding box center [429, 96] width 336 height 13
click at [212, 204] on button "Intercom Issue/No Response" at bounding box center [173, 198] width 152 height 12
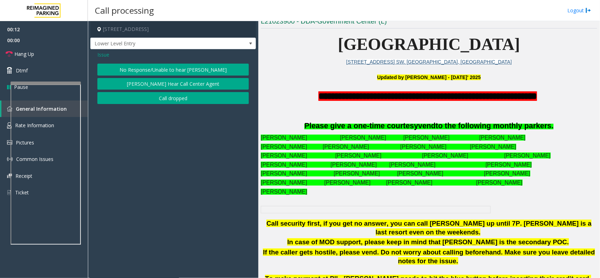
click at [189, 71] on button "No Response/Unable to hear [PERSON_NAME]" at bounding box center [173, 70] width 152 height 12
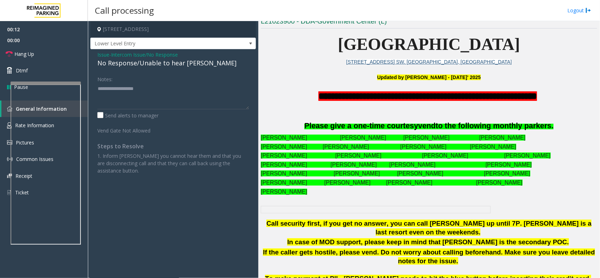
click at [187, 66] on div "No Response/Unable to hear [PERSON_NAME]" at bounding box center [173, 62] width 152 height 9
click at [208, 92] on textarea at bounding box center [173, 96] width 152 height 26
type textarea "**********"
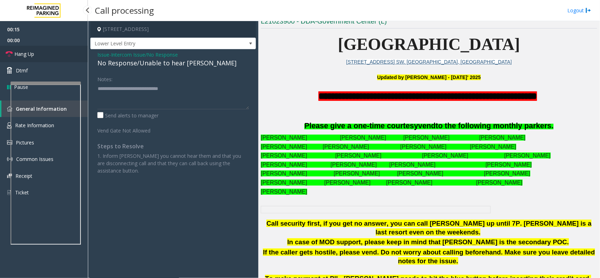
click at [39, 47] on link "Hang Up" at bounding box center [44, 54] width 88 height 17
click at [39, 48] on link "Hang Up" at bounding box center [44, 54] width 88 height 17
click at [39, 49] on link "Hang Up" at bounding box center [44, 54] width 88 height 17
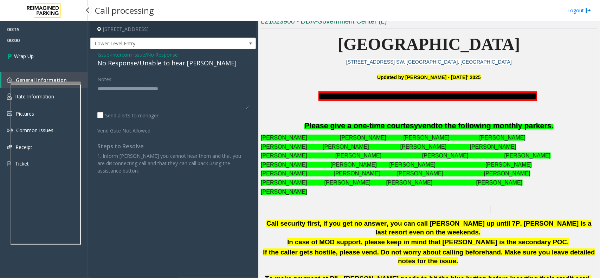
click at [39, 49] on link "Wrap Up" at bounding box center [44, 56] width 88 height 21
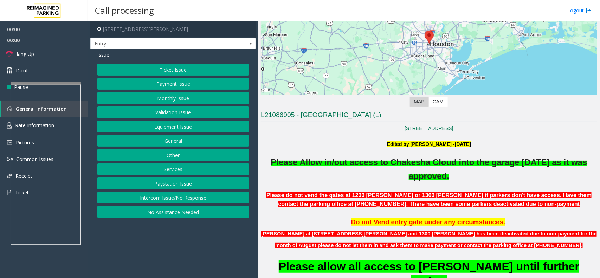
scroll to position [132, 0]
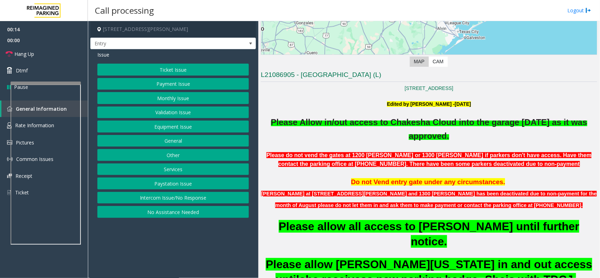
click at [209, 102] on button "Monthly Issue" at bounding box center [173, 98] width 152 height 12
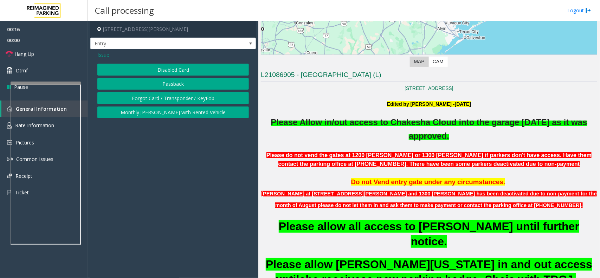
click at [208, 102] on button "Forgot Card / Transponder / KeyFob" at bounding box center [173, 98] width 152 height 12
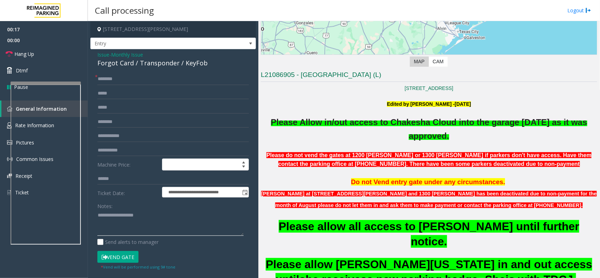
click at [141, 224] on textarea at bounding box center [170, 223] width 146 height 26
type textarea "******"
click at [122, 83] on input "text" at bounding box center [173, 79] width 152 height 12
type input "**"
click at [144, 60] on div "Forgot Card / Transponder / KeyFob" at bounding box center [173, 62] width 152 height 9
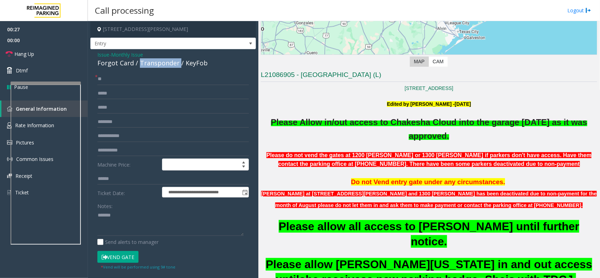
click at [145, 60] on div "Forgot Card / Transponder / KeyFob" at bounding box center [173, 62] width 152 height 9
copy div "Forgot Card / Transponder / KeyFob"
click at [155, 231] on textarea at bounding box center [170, 223] width 146 height 26
paste textarea "**********"
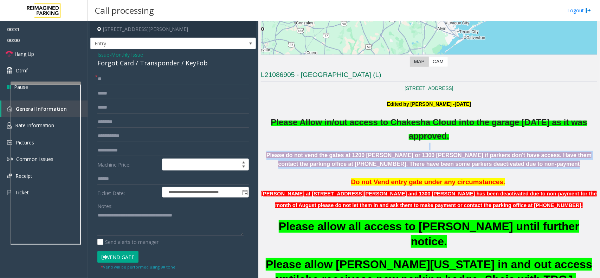
drag, startPoint x: 530, startPoint y: 169, endPoint x: 421, endPoint y: 145, distance: 111.9
click at [444, 143] on p at bounding box center [429, 147] width 336 height 8
click at [543, 167] on p "Please do not vend the gates at 1200 [PERSON_NAME] or 1300 [PERSON_NAME] if par…" at bounding box center [429, 160] width 336 height 18
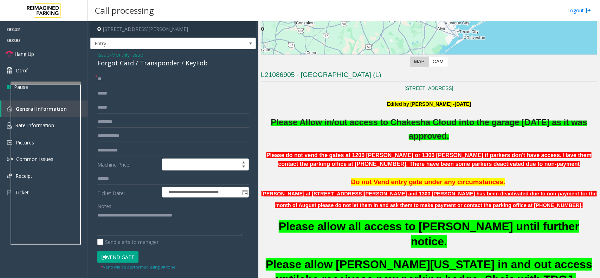
click at [167, 237] on div "Notes: Send alerts to manager" at bounding box center [173, 223] width 152 height 46
click at [168, 232] on textarea at bounding box center [170, 223] width 146 height 26
type textarea "**********"
click at [47, 48] on link "Hang Up" at bounding box center [44, 54] width 88 height 17
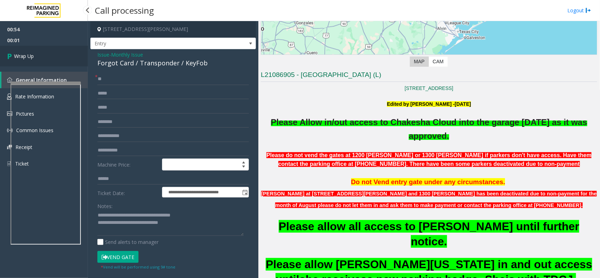
click at [47, 50] on link "Wrap Up" at bounding box center [44, 56] width 88 height 21
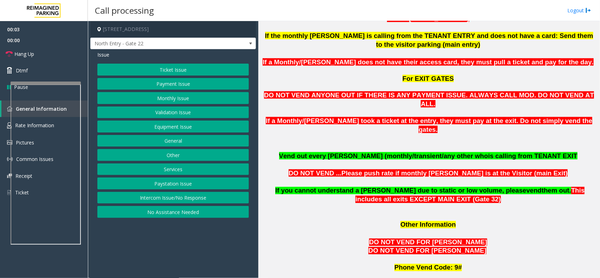
scroll to position [571, 0]
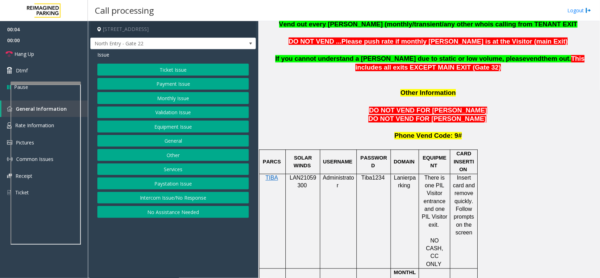
click at [308, 175] on span "LAN21059300" at bounding box center [303, 182] width 27 height 14
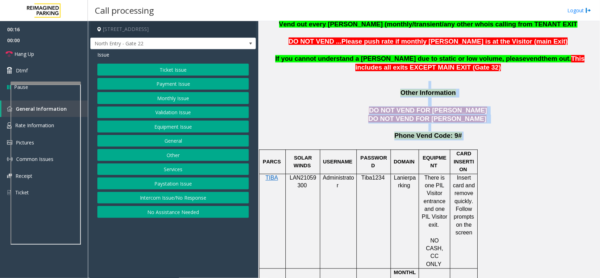
drag, startPoint x: 461, startPoint y: 107, endPoint x: 377, endPoint y: 53, distance: 99.5
click at [377, 81] on p at bounding box center [429, 85] width 336 height 8
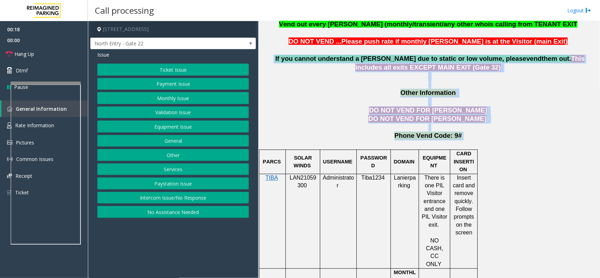
drag, startPoint x: 270, startPoint y: 32, endPoint x: 468, endPoint y: 108, distance: 212.5
click at [468, 132] on p "Phone Vend Code: 9#" at bounding box center [429, 136] width 336 height 9
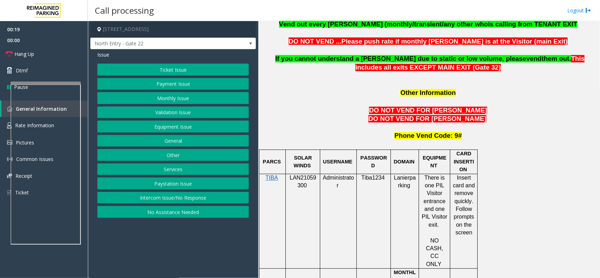
click at [189, 155] on button "Other" at bounding box center [173, 155] width 152 height 12
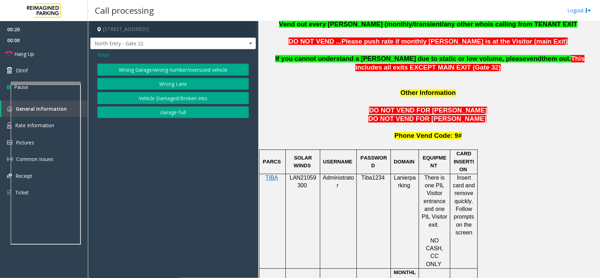
click at [190, 90] on button "Wrong Lane" at bounding box center [173, 84] width 152 height 12
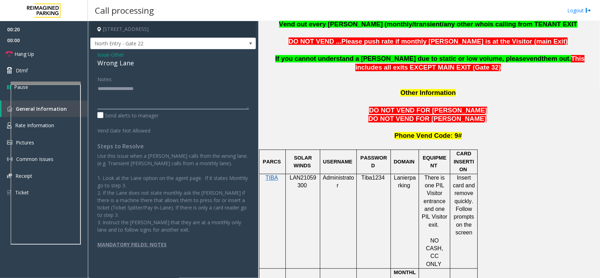
click at [183, 92] on textarea at bounding box center [173, 96] width 152 height 26
click at [118, 62] on div "Wrong Lane" at bounding box center [173, 62] width 152 height 9
click at [143, 90] on textarea at bounding box center [173, 96] width 152 height 26
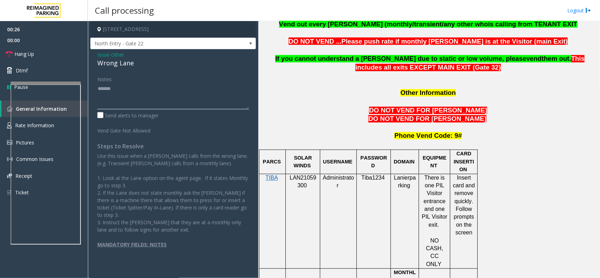
paste textarea "**********"
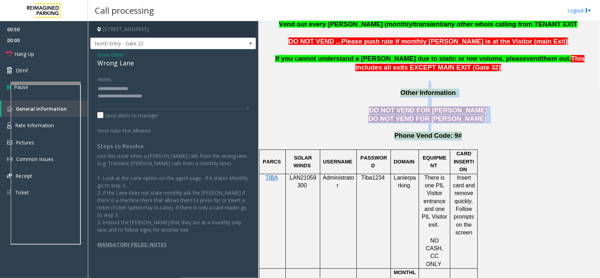
drag, startPoint x: 456, startPoint y: 111, endPoint x: 376, endPoint y: 56, distance: 97.1
click at [376, 81] on p at bounding box center [429, 85] width 336 height 8
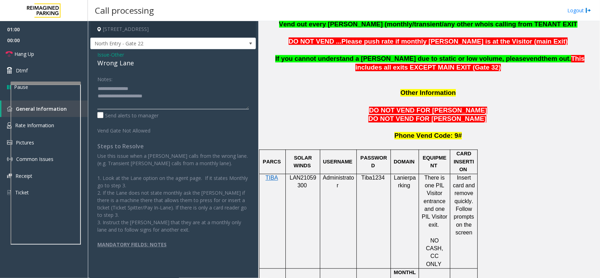
click at [219, 106] on textarea at bounding box center [173, 96] width 152 height 26
type textarea "**********"
click at [75, 52] on link "Hang Up" at bounding box center [44, 54] width 88 height 17
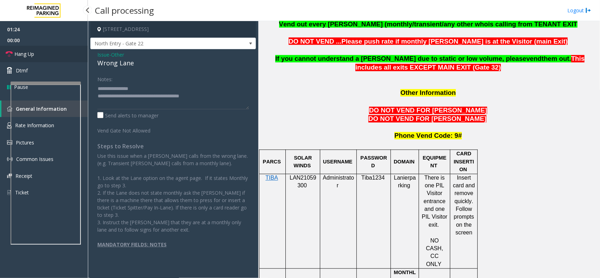
click at [57, 60] on link "Hang Up" at bounding box center [44, 54] width 88 height 17
click at [49, 61] on link "Hang Up" at bounding box center [44, 54] width 88 height 17
click at [52, 56] on link "Hang Up" at bounding box center [44, 54] width 88 height 17
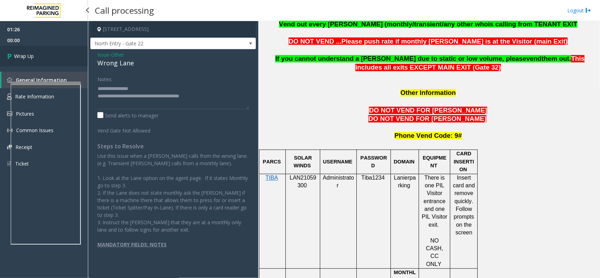
click at [52, 56] on link "Wrap Up" at bounding box center [44, 56] width 88 height 21
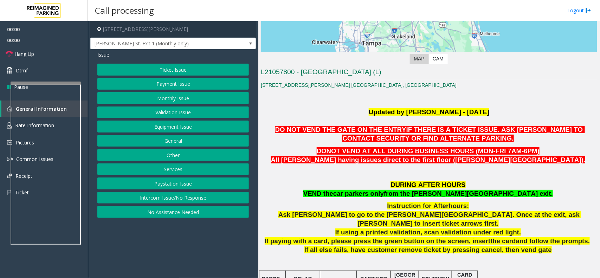
scroll to position [176, 0]
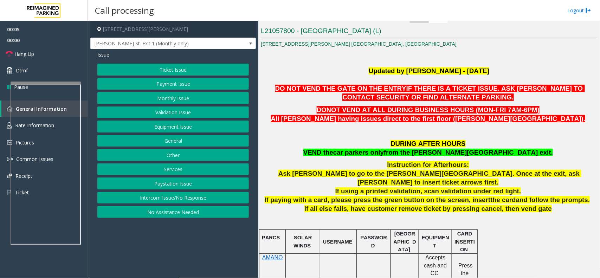
click at [183, 114] on button "Validation Issue" at bounding box center [173, 113] width 152 height 12
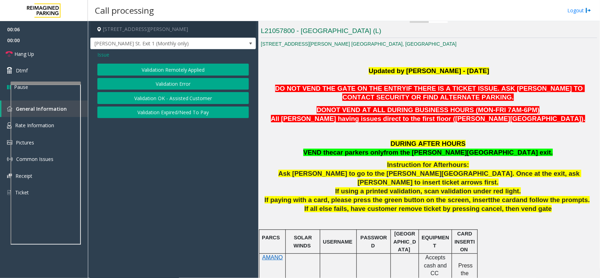
click at [178, 86] on button "Validation Error" at bounding box center [173, 84] width 152 height 12
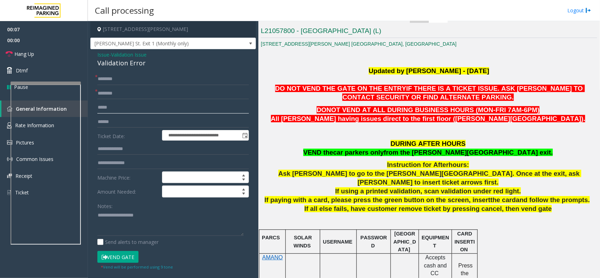
click at [136, 102] on input "text" at bounding box center [173, 108] width 152 height 12
click at [136, 93] on input "text" at bounding box center [173, 94] width 152 height 12
type input "**"
click at [134, 83] on input "*" at bounding box center [173, 79] width 152 height 12
type input "**"
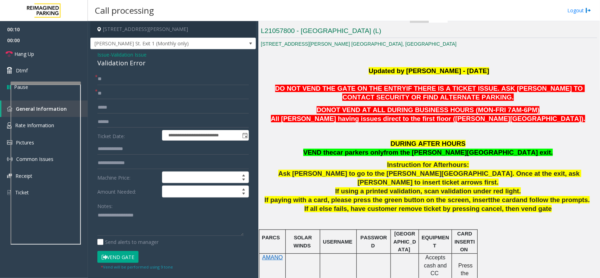
click at [133, 207] on div "Notes:" at bounding box center [173, 218] width 152 height 36
click at [136, 227] on textarea at bounding box center [170, 223] width 146 height 26
click at [135, 66] on div "Validation Error" at bounding box center [173, 62] width 152 height 9
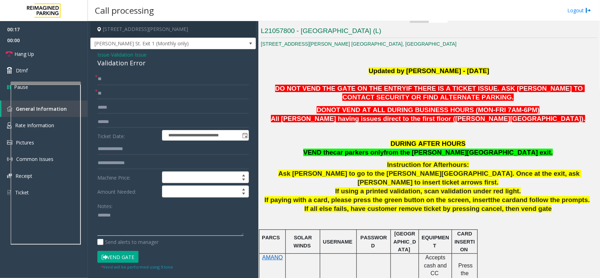
click at [133, 217] on textarea at bounding box center [170, 223] width 146 height 26
paste textarea "**********"
click at [155, 223] on textarea at bounding box center [170, 223] width 146 height 26
click at [146, 226] on textarea at bounding box center [170, 223] width 146 height 26
click at [199, 224] on textarea at bounding box center [170, 223] width 146 height 26
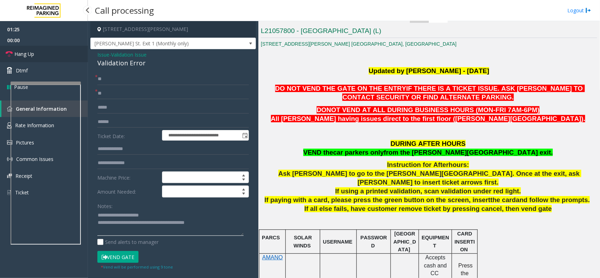
type textarea "**********"
click at [59, 54] on link "Hang Up" at bounding box center [44, 54] width 88 height 17
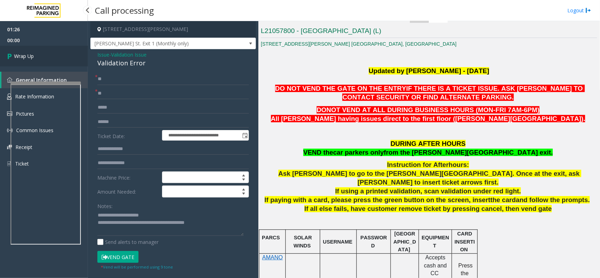
click at [59, 54] on link "Wrap Up" at bounding box center [44, 56] width 88 height 21
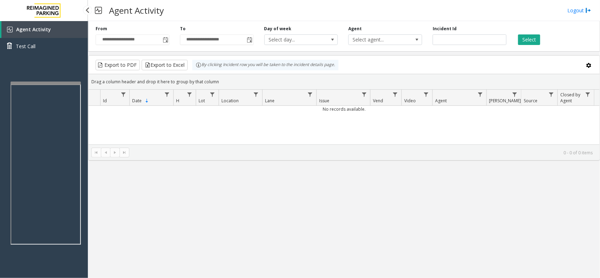
click at [66, 36] on link "Agent Activity" at bounding box center [44, 29] width 86 height 17
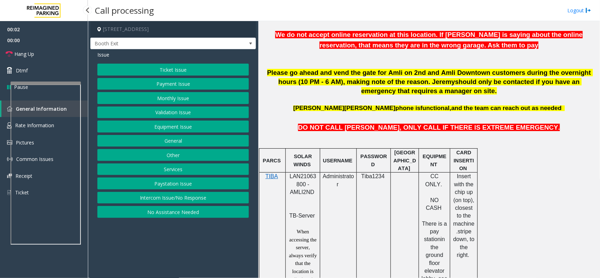
scroll to position [352, 0]
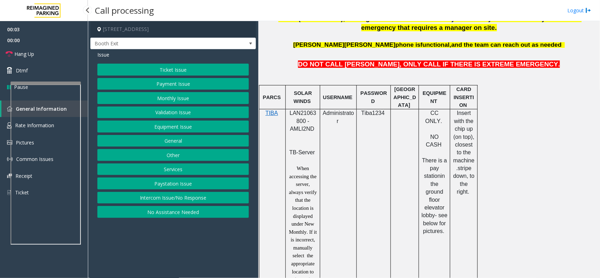
click at [309, 118] on p "LAN21063800 - AMLI2ND" at bounding box center [302, 125] width 29 height 32
click at [190, 97] on button "Monthly Issue" at bounding box center [173, 98] width 152 height 12
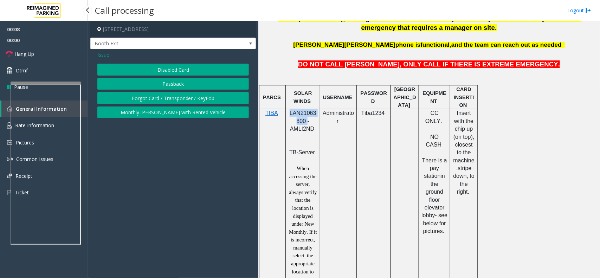
click at [182, 70] on button "Disabled Card" at bounding box center [173, 70] width 152 height 12
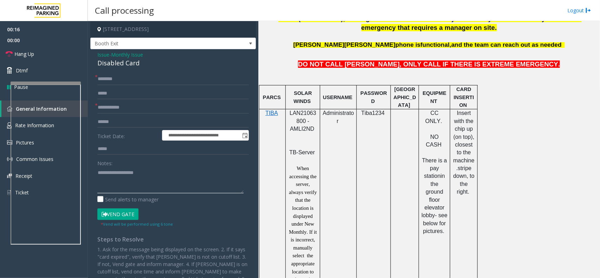
click at [122, 180] on textarea at bounding box center [170, 180] width 146 height 26
click at [130, 60] on div "Disabled Card" at bounding box center [173, 62] width 152 height 9
click at [130, 59] on div "Disabled Card" at bounding box center [173, 62] width 152 height 9
click at [155, 170] on textarea at bounding box center [170, 180] width 146 height 26
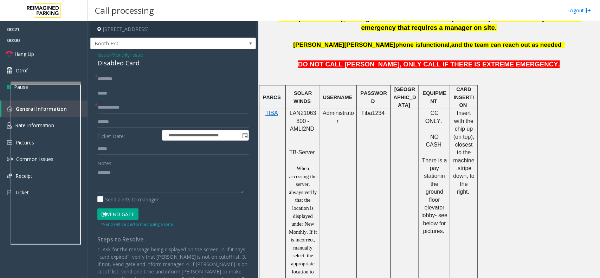
paste textarea "**********"
type textarea "**********"
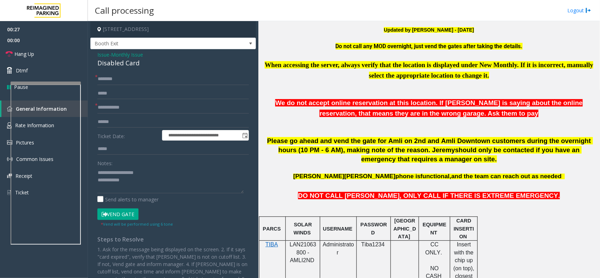
scroll to position [132, 0]
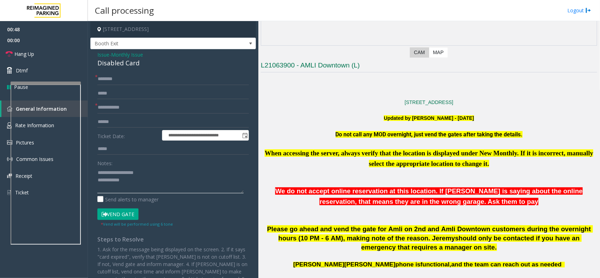
click at [145, 185] on textarea at bounding box center [170, 180] width 146 height 26
click at [131, 112] on input "text" at bounding box center [173, 108] width 152 height 12
click at [105, 53] on span "Issue" at bounding box center [103, 54] width 12 height 7
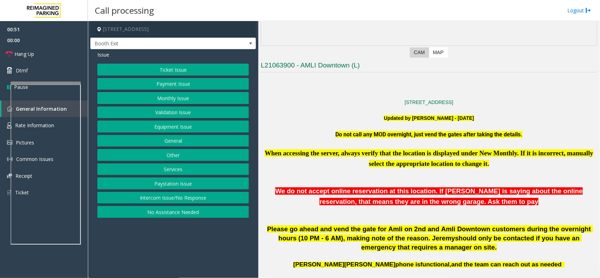
click at [183, 98] on button "Monthly Issue" at bounding box center [173, 98] width 152 height 12
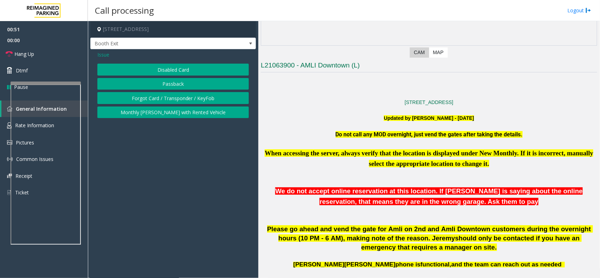
click at [178, 78] on div "Disabled Card Passback Forgot Card / Transponder / KeyFob Monthly [PERSON_NAME]…" at bounding box center [173, 91] width 152 height 54
click at [174, 83] on button "Passback" at bounding box center [173, 84] width 152 height 12
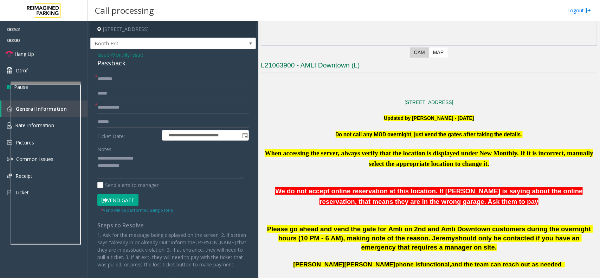
click at [122, 64] on div "Passback" at bounding box center [173, 62] width 152 height 9
drag, startPoint x: 113, startPoint y: 154, endPoint x: 156, endPoint y: 157, distance: 43.0
click at [156, 157] on textarea at bounding box center [170, 166] width 146 height 26
paste textarea
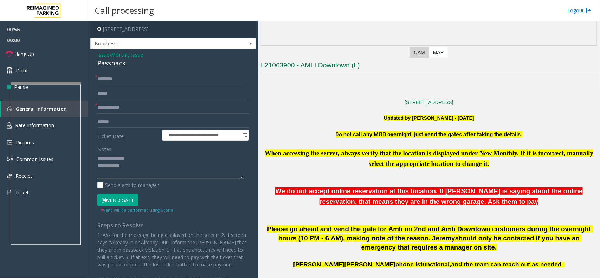
click at [146, 175] on textarea at bounding box center [170, 166] width 146 height 26
type textarea "**********"
click at [141, 171] on textarea at bounding box center [170, 166] width 146 height 26
click at [133, 111] on input "text" at bounding box center [173, 108] width 152 height 12
type input "****"
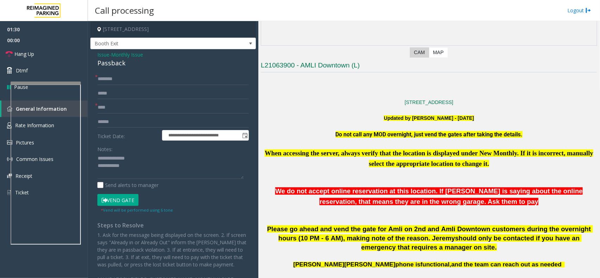
click at [108, 72] on div "**********" at bounding box center [173, 177] width 166 height 256
click at [109, 79] on input "text" at bounding box center [173, 79] width 152 height 12
type input "**********"
click at [129, 166] on textarea at bounding box center [170, 166] width 146 height 26
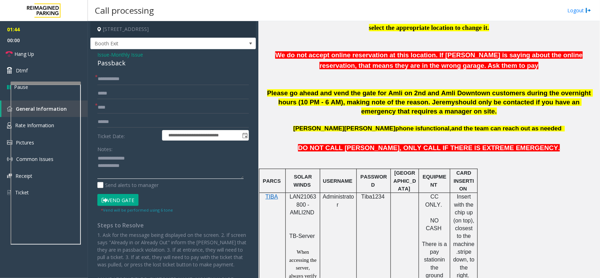
scroll to position [220, 0]
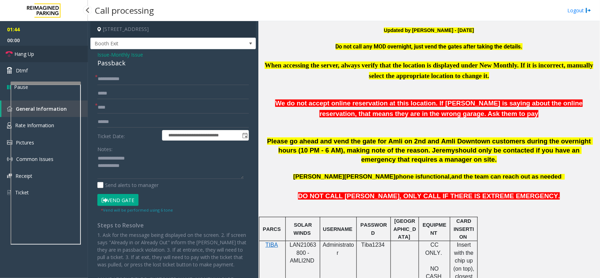
click at [53, 57] on link "Hang Up" at bounding box center [44, 54] width 88 height 17
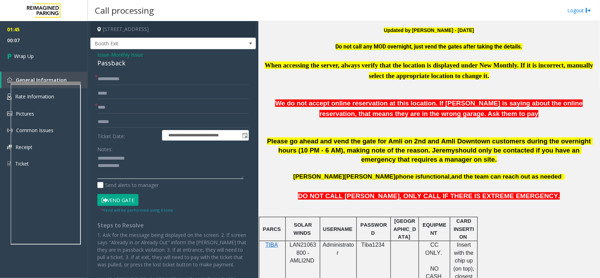
drag, startPoint x: 146, startPoint y: 168, endPoint x: 140, endPoint y: 161, distance: 9.7
click at [146, 168] on textarea at bounding box center [170, 166] width 146 height 26
type textarea "**********"
drag, startPoint x: 4, startPoint y: 44, endPoint x: 16, endPoint y: 51, distance: 14.0
click at [4, 44] on span "00:15" at bounding box center [44, 40] width 88 height 11
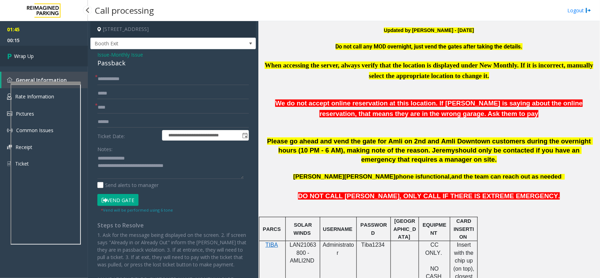
click at [16, 51] on link "Wrap Up" at bounding box center [44, 56] width 88 height 21
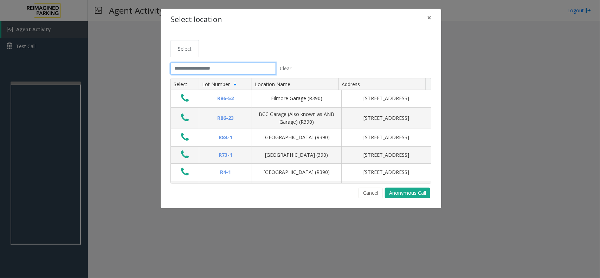
click at [194, 64] on input "text" at bounding box center [222, 69] width 105 height 12
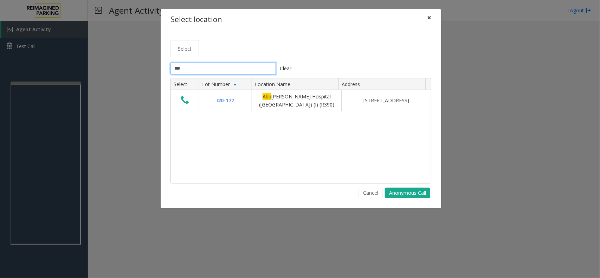
type input "***"
click at [429, 18] on span "×" at bounding box center [429, 18] width 4 height 10
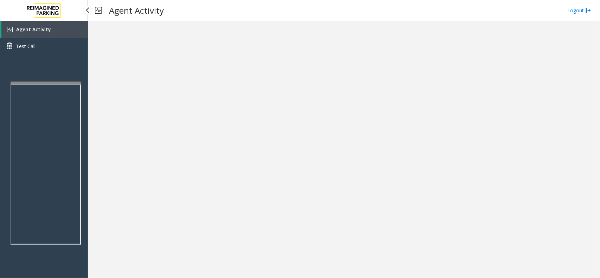
click at [62, 73] on app-root "Agent Activity Test Call × Close Powered by Umojo © 2025 Agent Activity Logout ×" at bounding box center [300, 139] width 600 height 278
click at [61, 31] on link "Agent Activity" at bounding box center [44, 29] width 86 height 17
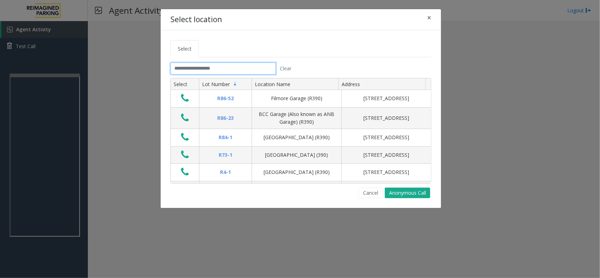
click at [186, 67] on input "text" at bounding box center [222, 69] width 105 height 12
click at [432, 22] on button "×" at bounding box center [429, 17] width 14 height 17
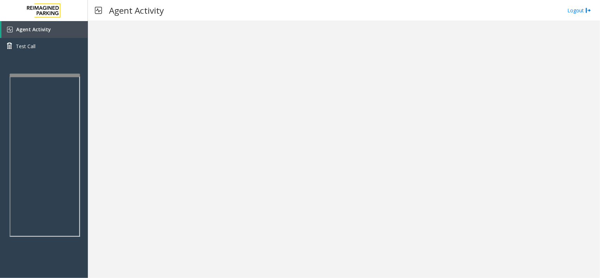
click at [84, 135] on div "Agent Activity Test Call" at bounding box center [44, 160] width 88 height 278
click at [67, 29] on link "Agent Activity" at bounding box center [44, 29] width 86 height 17
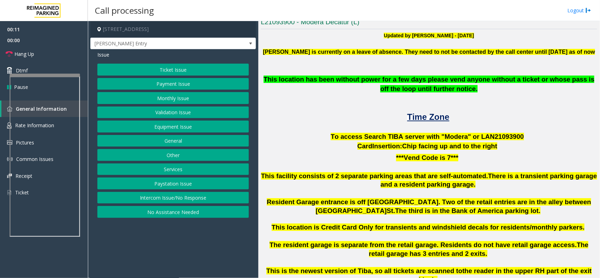
scroll to position [176, 0]
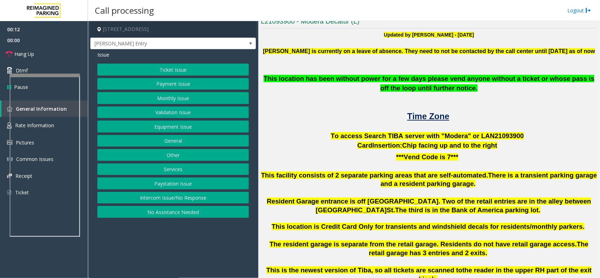
click at [173, 198] on button "Intercom Issue/No Response" at bounding box center [173, 198] width 152 height 12
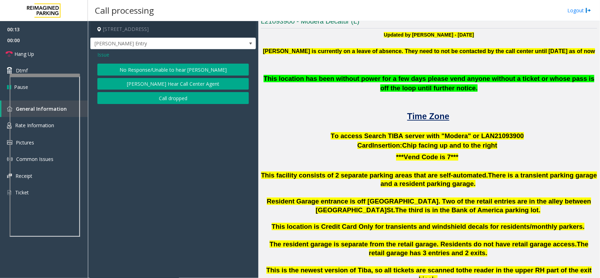
click at [141, 67] on button "No Response/Unable to hear [PERSON_NAME]" at bounding box center [173, 70] width 152 height 12
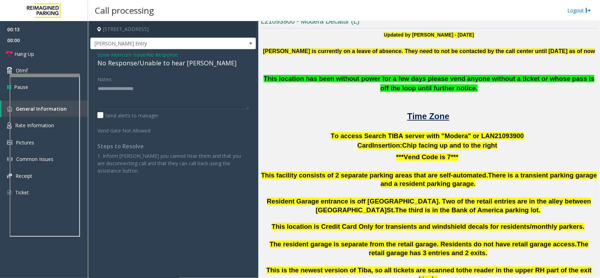
click at [142, 65] on div "No Response/Unable to hear [PERSON_NAME]" at bounding box center [173, 62] width 152 height 9
click at [176, 91] on textarea at bounding box center [173, 96] width 152 height 26
click at [185, 90] on textarea at bounding box center [173, 96] width 152 height 26
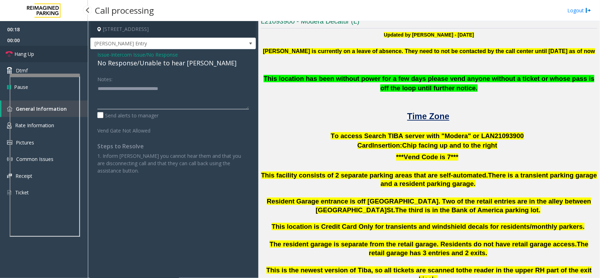
type textarea "**********"
click at [67, 56] on link "Hang Up" at bounding box center [44, 54] width 88 height 17
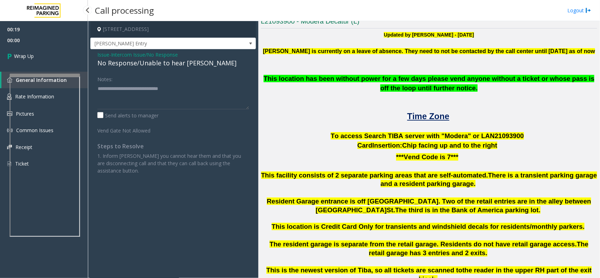
click at [67, 56] on link "Wrap Up" at bounding box center [44, 56] width 88 height 21
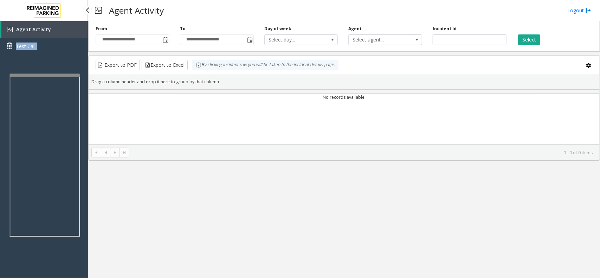
click at [67, 56] on div "Agent Activity Test Call" at bounding box center [44, 40] width 88 height 39
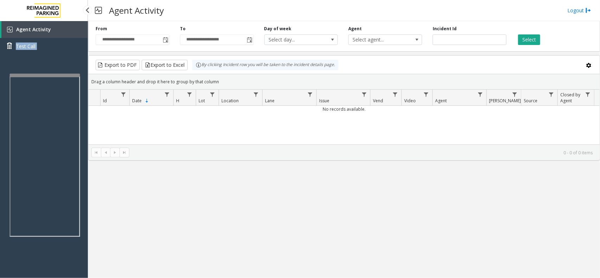
click at [60, 67] on div "Agent Activity Test Call" at bounding box center [44, 160] width 88 height 278
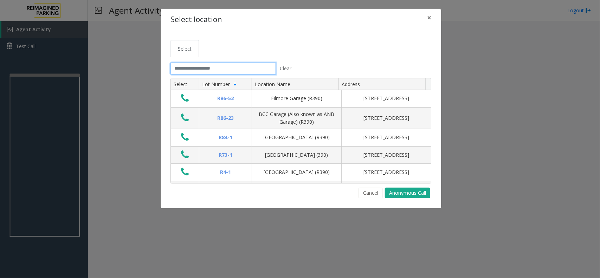
click at [212, 74] on input "text" at bounding box center [222, 69] width 105 height 12
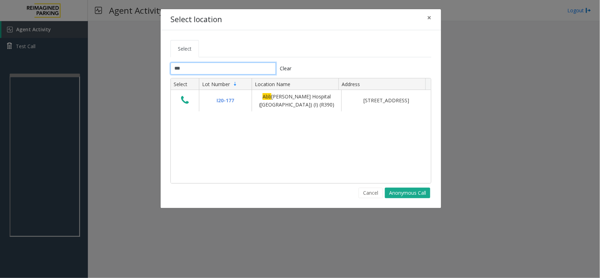
type input "***"
click at [427, 15] on span "×" at bounding box center [429, 18] width 4 height 10
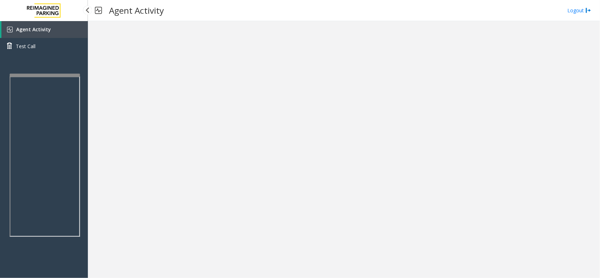
click at [56, 30] on link "Agent Activity" at bounding box center [44, 29] width 86 height 17
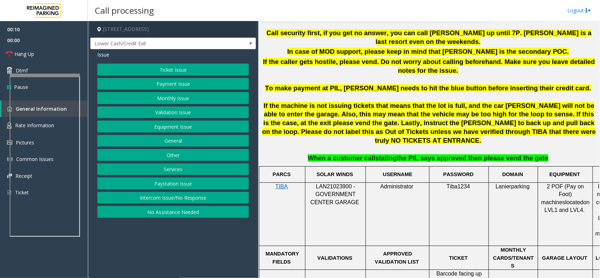
scroll to position [439, 0]
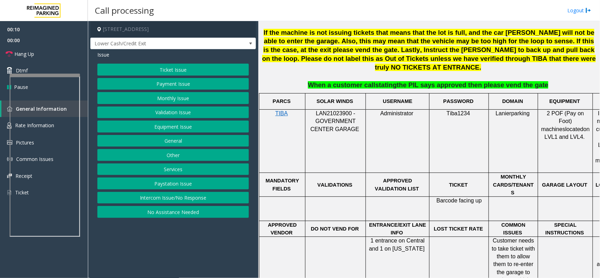
click at [185, 196] on button "Intercom Issue/No Response" at bounding box center [173, 198] width 152 height 12
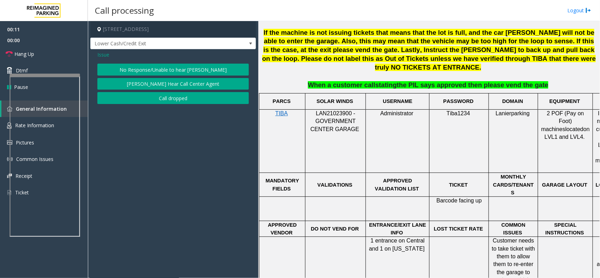
click at [176, 65] on button "No Response/Unable to hear [PERSON_NAME]" at bounding box center [173, 70] width 152 height 12
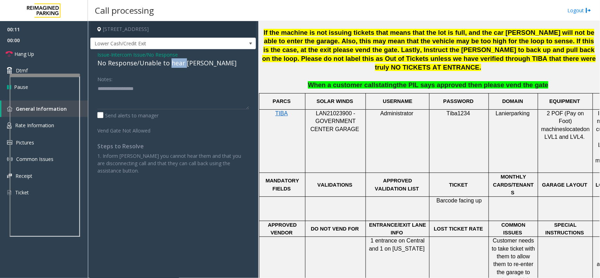
click at [176, 65] on div "No Response/Unable to hear [PERSON_NAME]" at bounding box center [173, 62] width 152 height 9
click at [198, 85] on textarea at bounding box center [173, 96] width 152 height 26
type textarea "**********"
click at [67, 49] on link "Hang Up" at bounding box center [44, 54] width 88 height 17
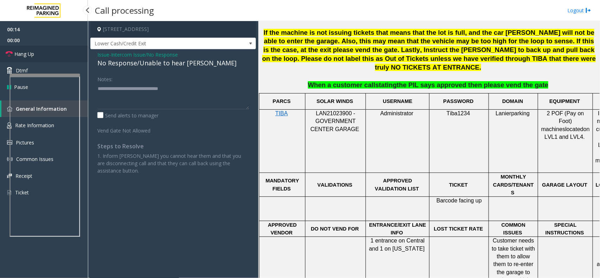
click at [66, 48] on link "Hang Up" at bounding box center [44, 54] width 88 height 17
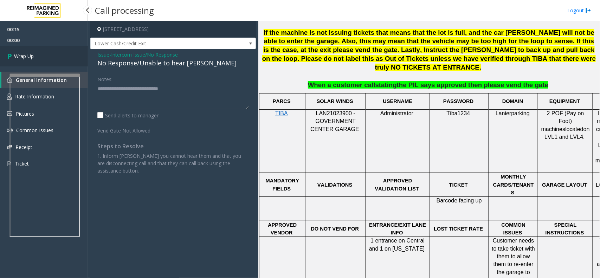
click at [66, 48] on link "Wrap Up" at bounding box center [44, 56] width 88 height 21
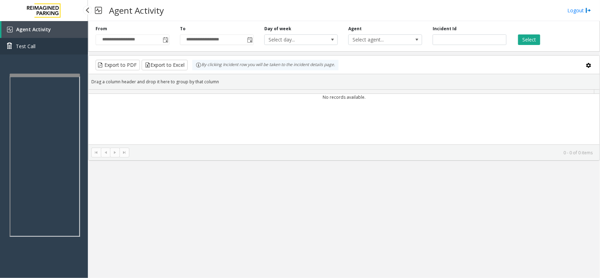
click at [66, 48] on link "Test Call" at bounding box center [44, 46] width 88 height 17
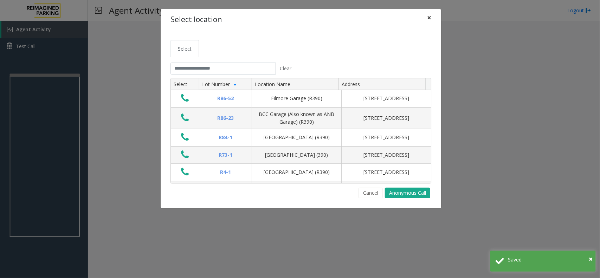
click at [431, 17] on button "×" at bounding box center [429, 17] width 14 height 17
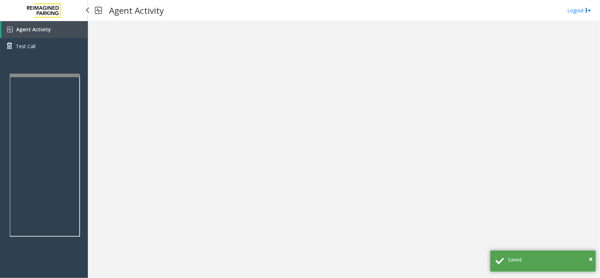
click at [61, 29] on link "Agent Activity" at bounding box center [44, 29] width 86 height 17
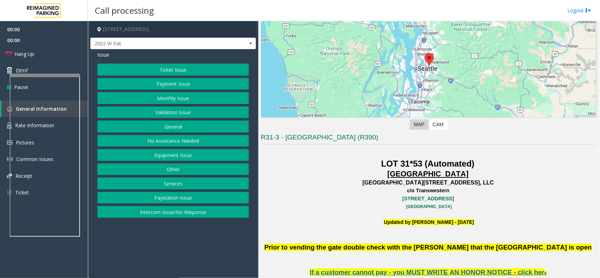
scroll to position [132, 0]
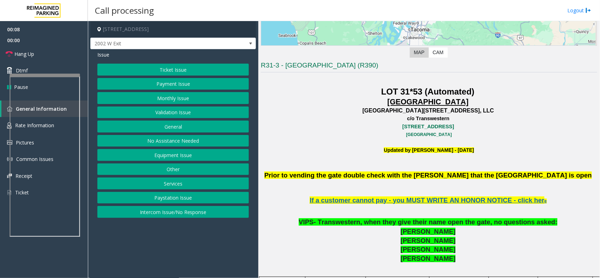
click at [186, 155] on button "Equipment Issue" at bounding box center [173, 155] width 152 height 12
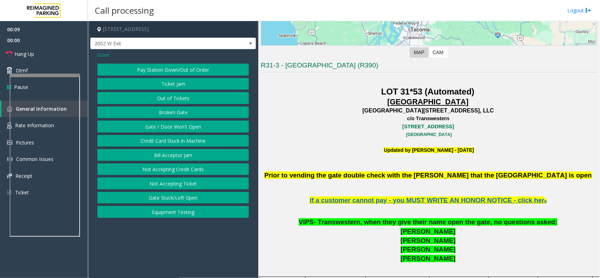
click at [155, 213] on button "Equipment Testing" at bounding box center [173, 212] width 152 height 12
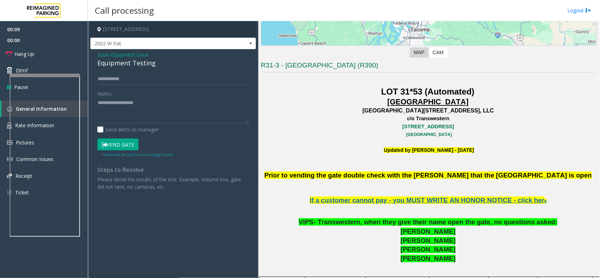
click at [139, 67] on div "Equipment Testing" at bounding box center [173, 62] width 152 height 9
type textarea "**********"
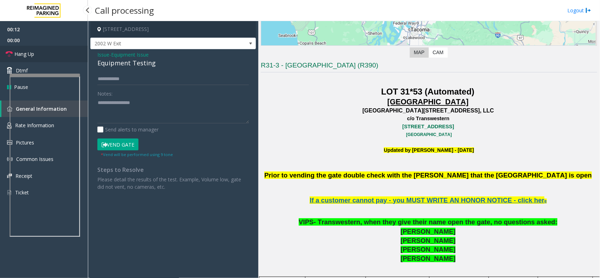
click at [55, 56] on link "Hang Up" at bounding box center [44, 54] width 88 height 17
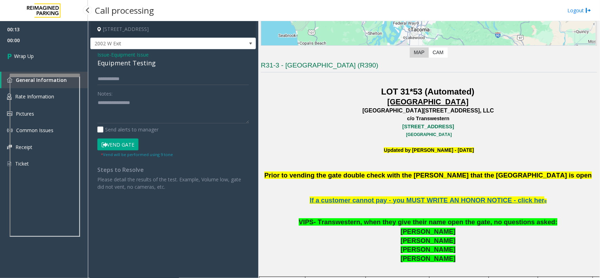
click at [58, 56] on link "Wrap Up" at bounding box center [44, 56] width 88 height 21
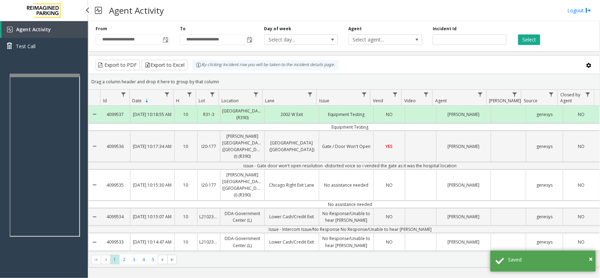
click at [65, 30] on link "Agent Activity" at bounding box center [44, 29] width 86 height 17
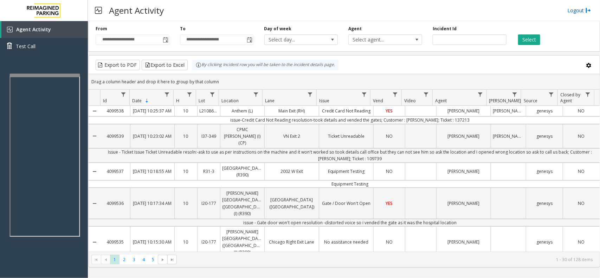
click at [568, 11] on link "Logout" at bounding box center [579, 10] width 24 height 7
